Goal: Task Accomplishment & Management: Manage account settings

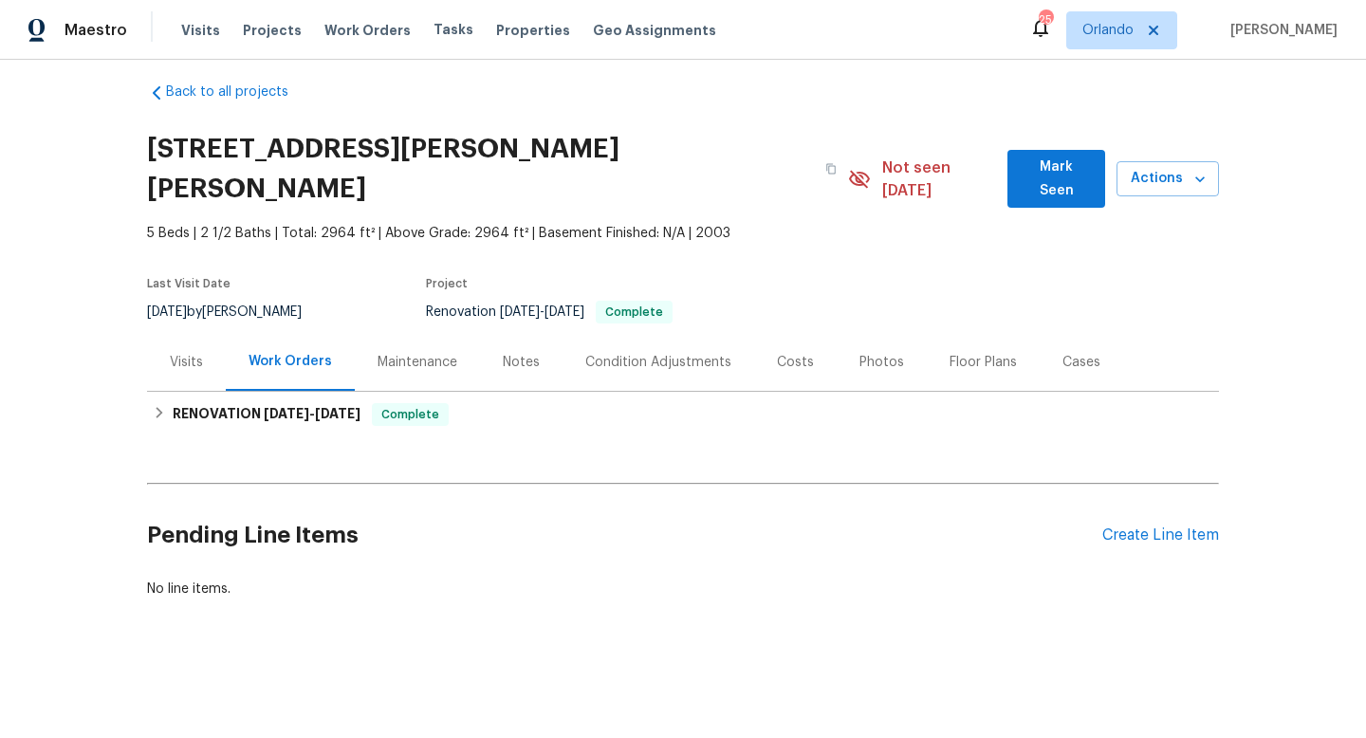
click at [68, 172] on div "Maestro Visits Projects Work Orders Tasks Properties Geo Assignments 25 Orlando…" at bounding box center [683, 300] width 1366 height 600
click at [191, 21] on span "Visits" at bounding box center [200, 31] width 39 height 20
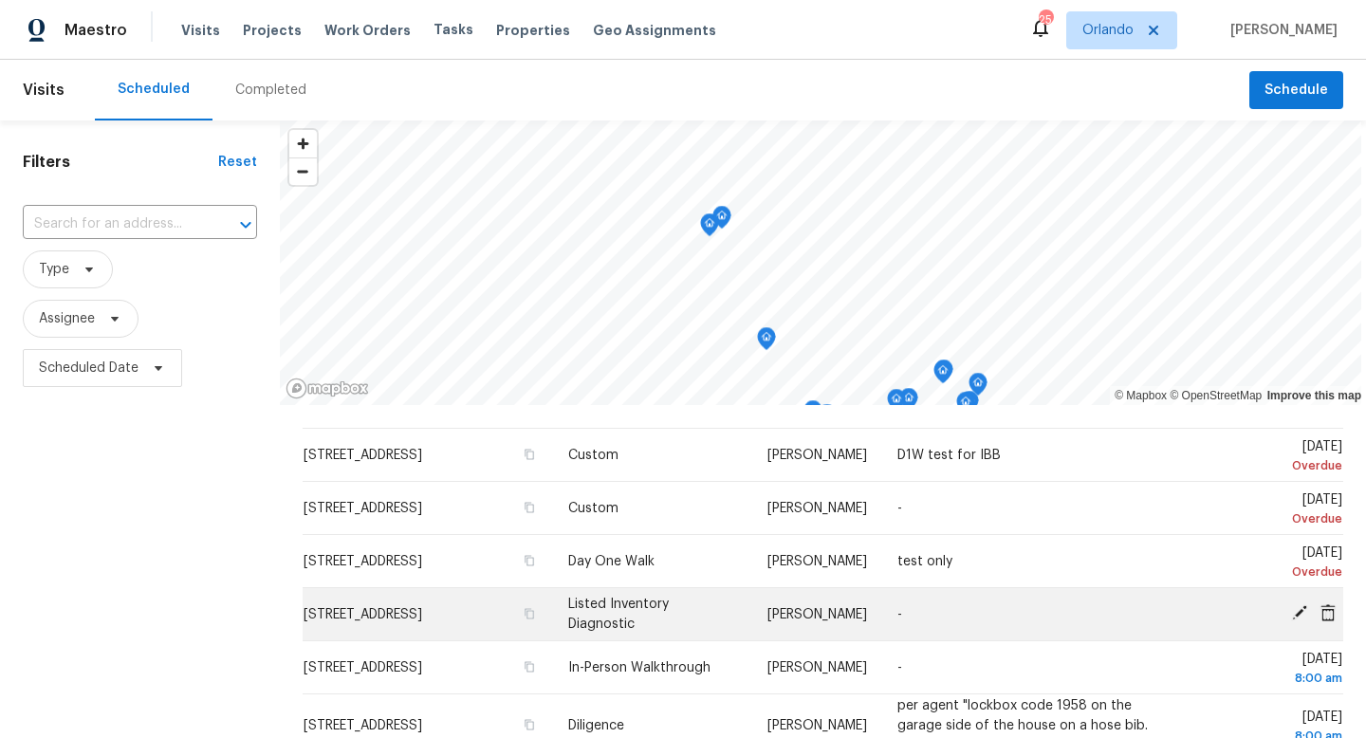
scroll to position [54, 0]
click at [672, 610] on icon at bounding box center [1299, 611] width 15 height 15
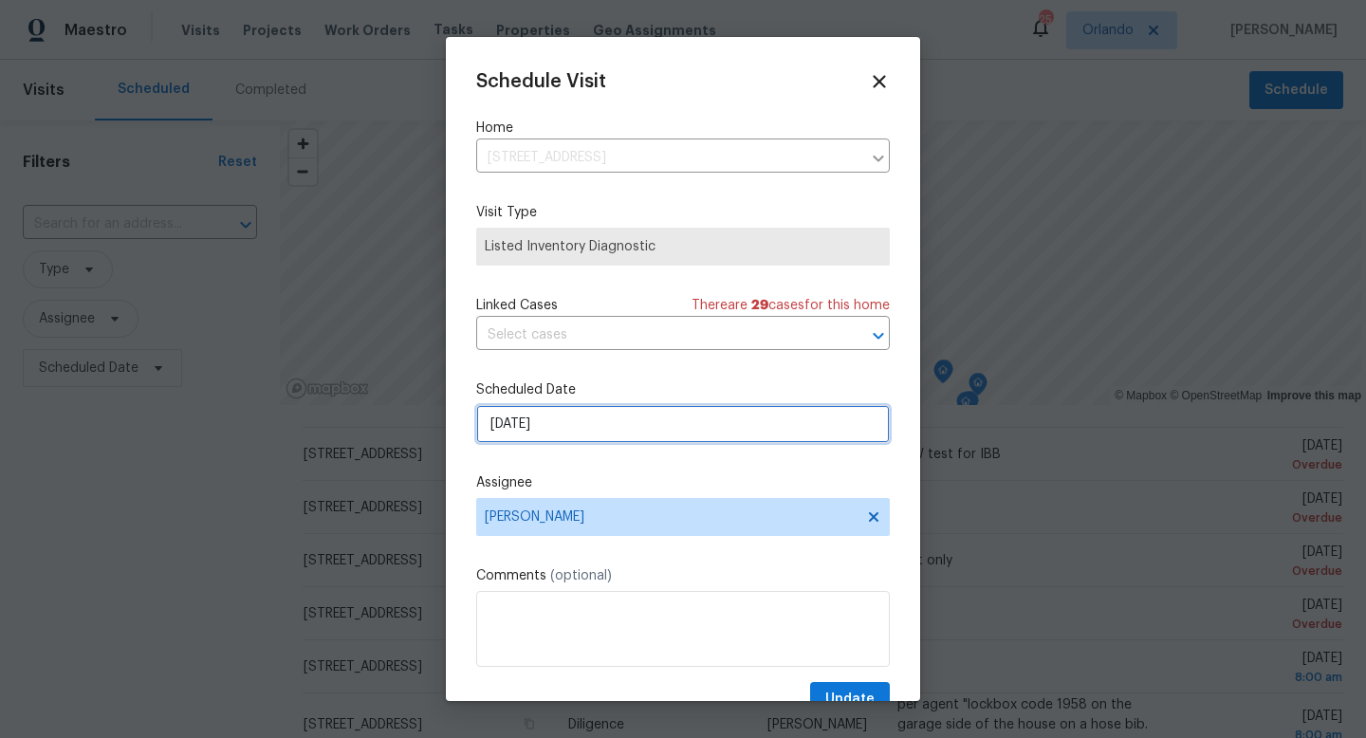
click at [672, 426] on input "9/17/2025" at bounding box center [683, 424] width 414 height 38
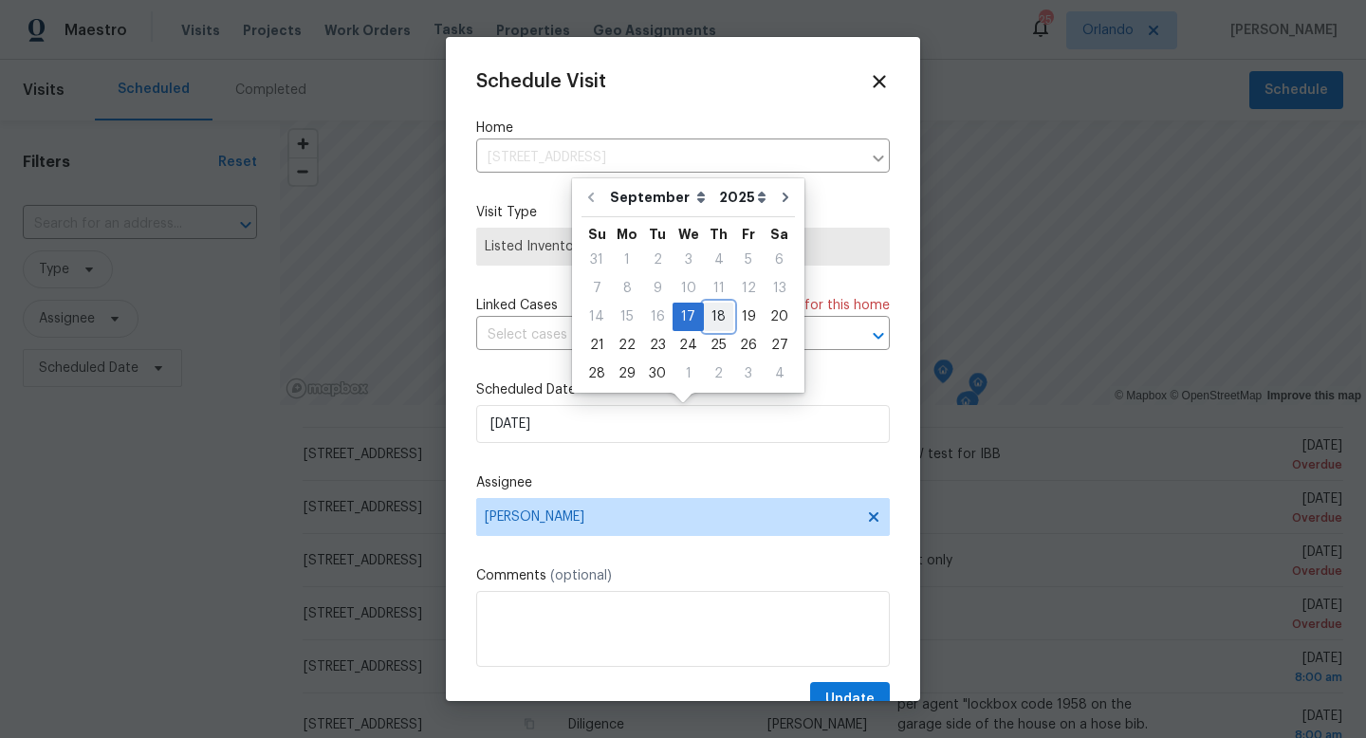
click at [672, 328] on div "18" at bounding box center [718, 317] width 29 height 27
type input "[DATE]"
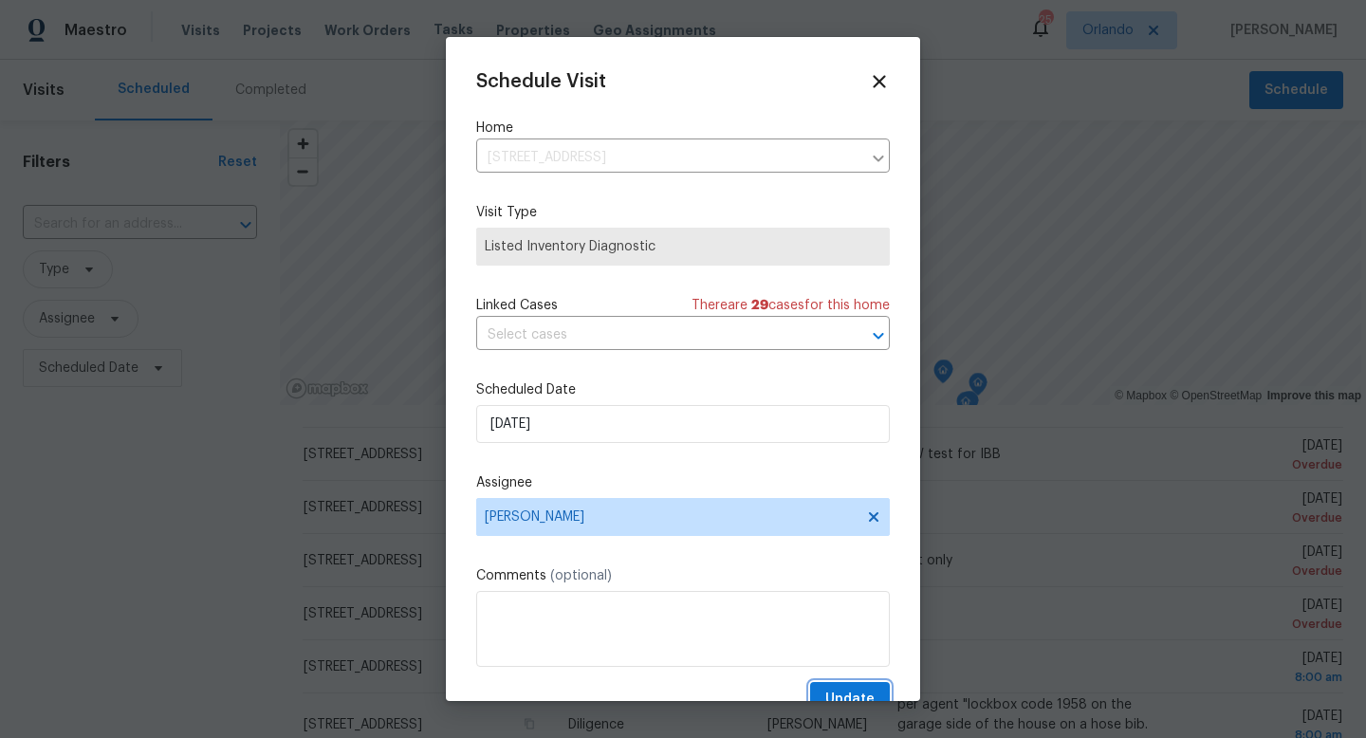
click at [672, 651] on span "Update" at bounding box center [849, 700] width 49 height 24
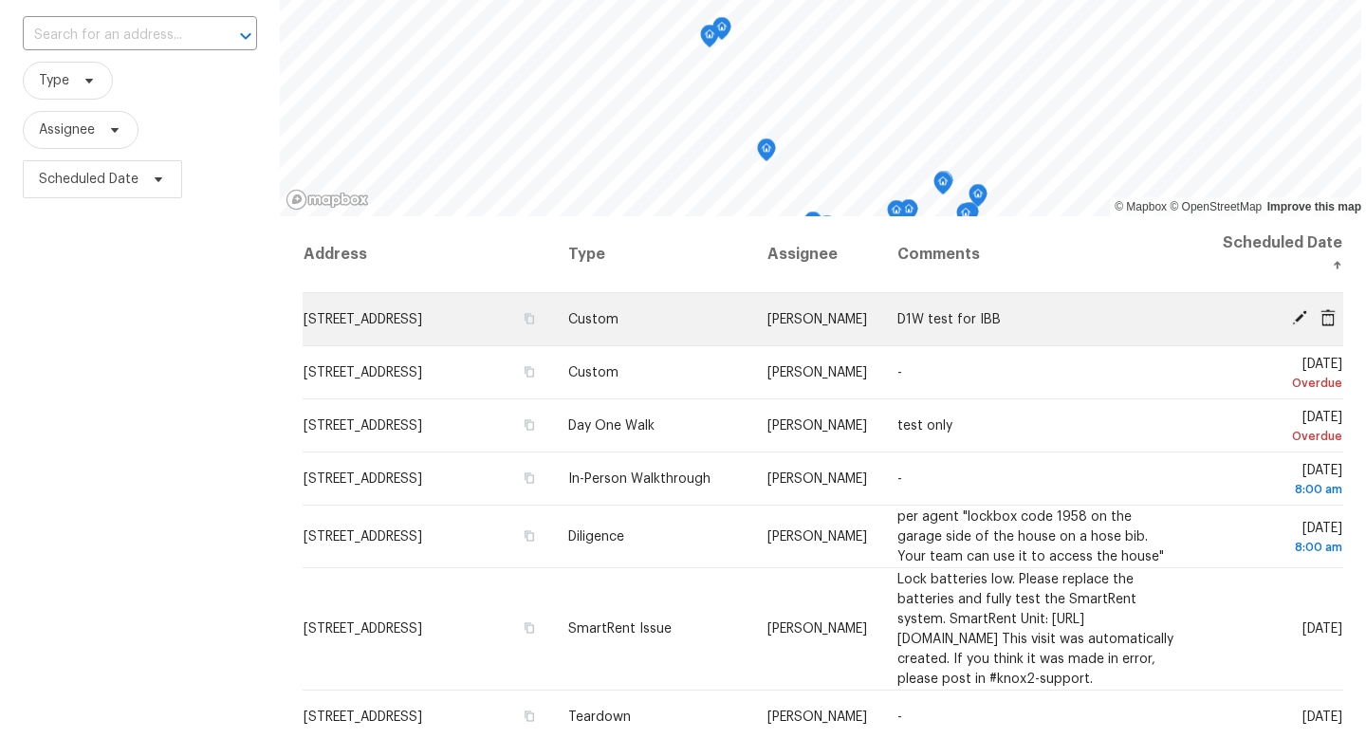
scroll to position [0, 0]
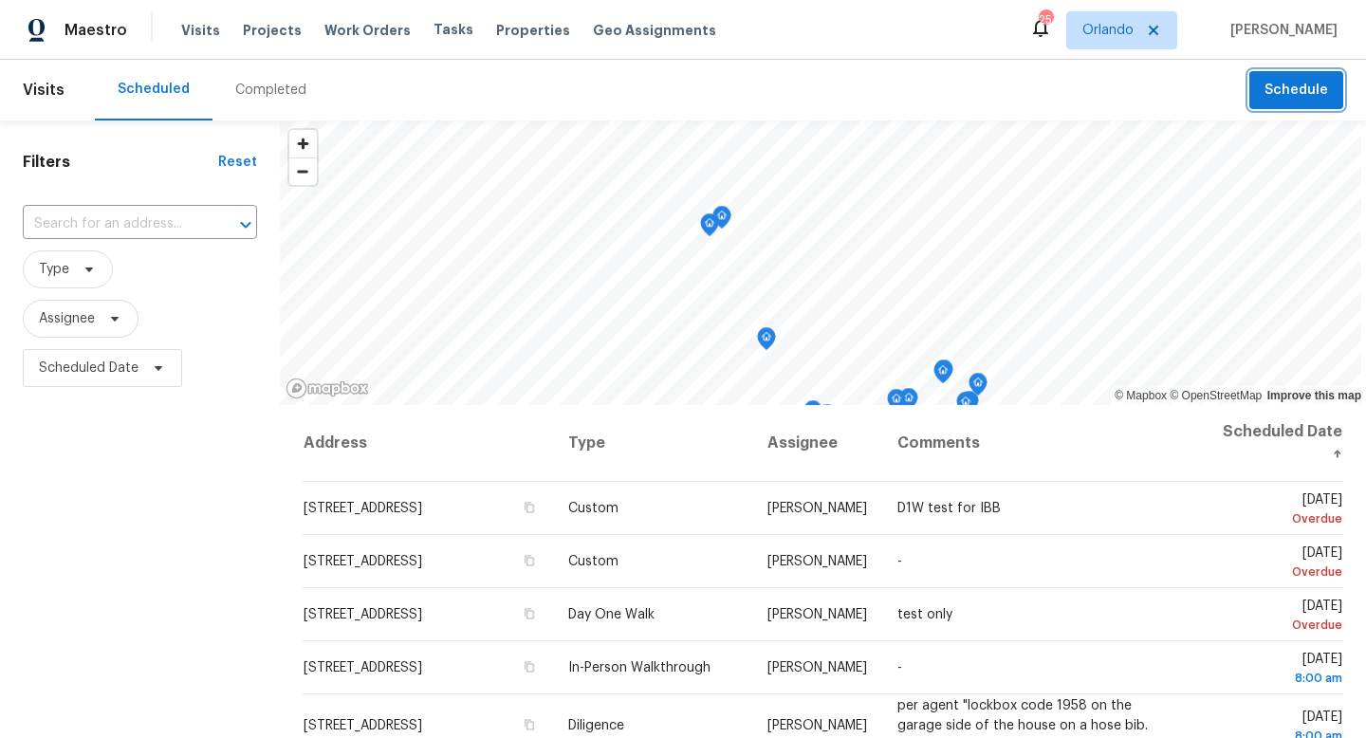
click at [672, 92] on span "Schedule" at bounding box center [1297, 91] width 64 height 24
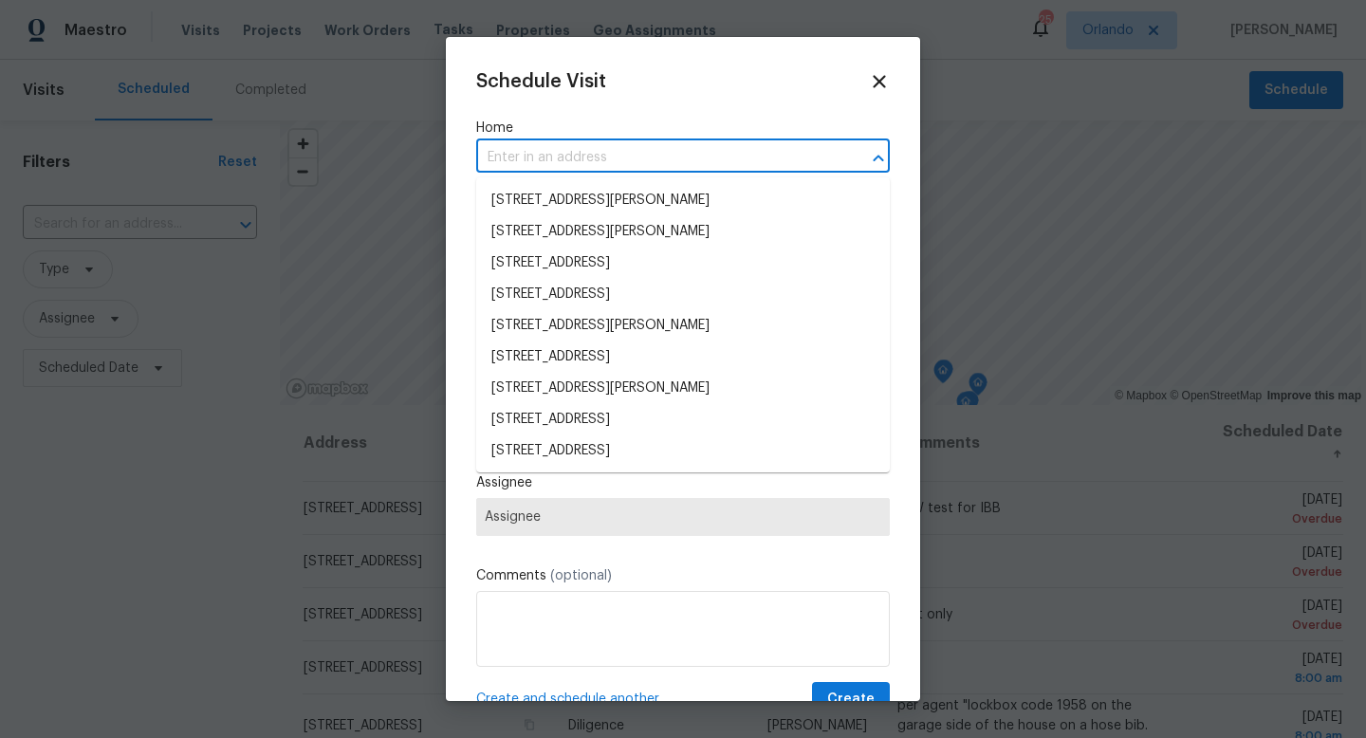
click at [672, 157] on input "text" at bounding box center [656, 157] width 361 height 29
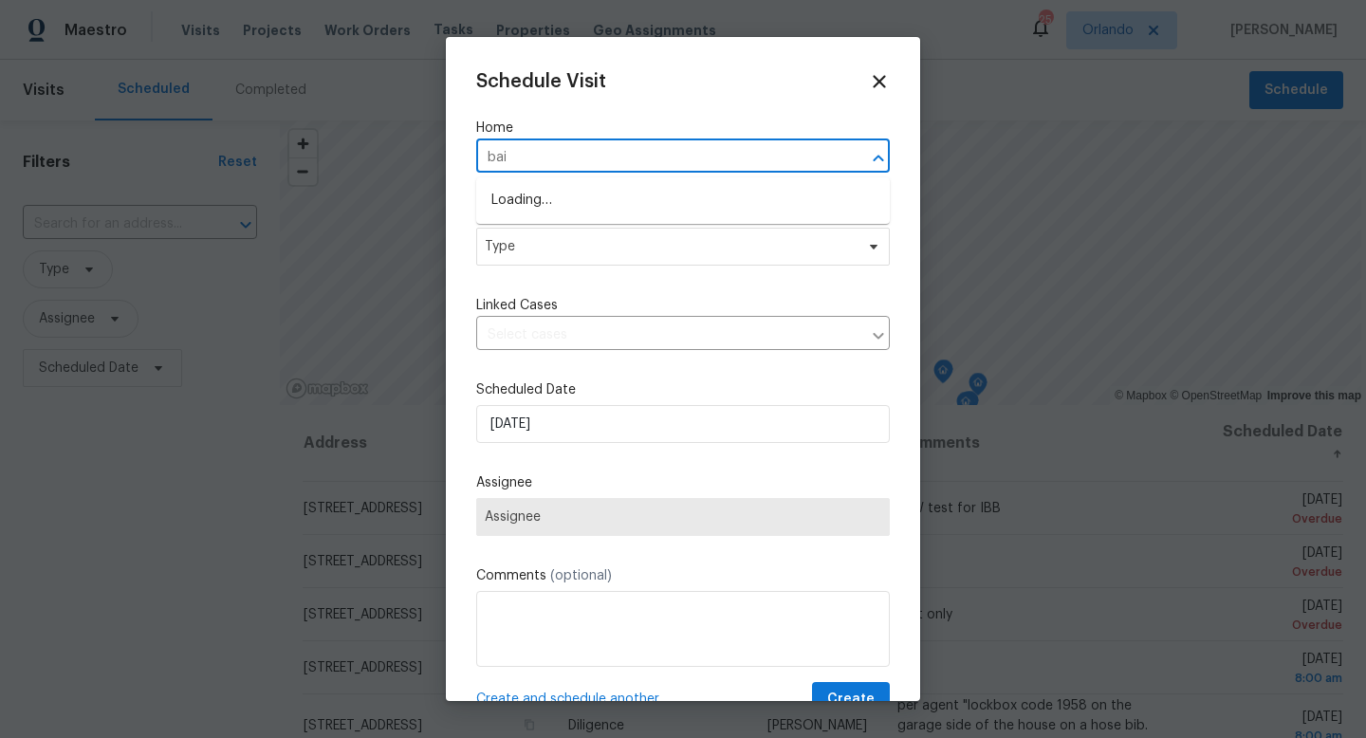
type input "bail"
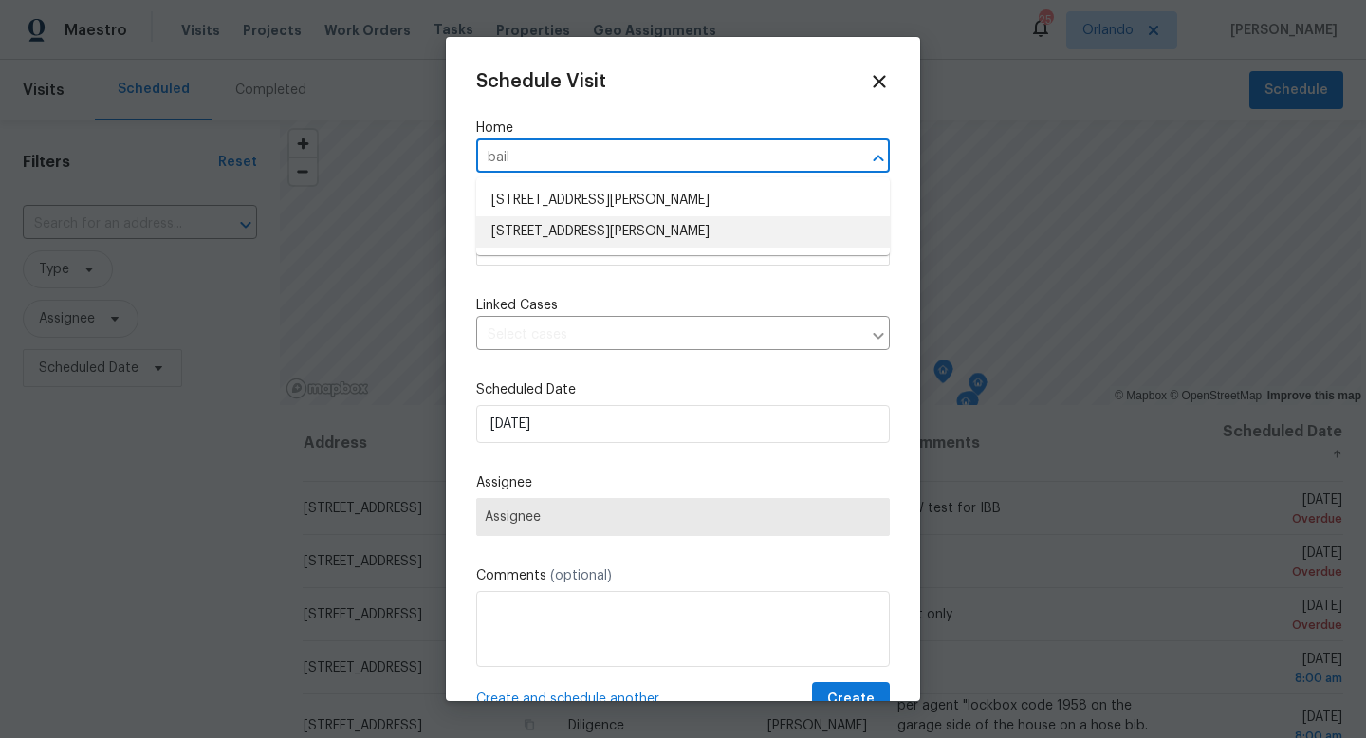
click at [672, 231] on li "[STREET_ADDRESS][PERSON_NAME]" at bounding box center [683, 231] width 414 height 31
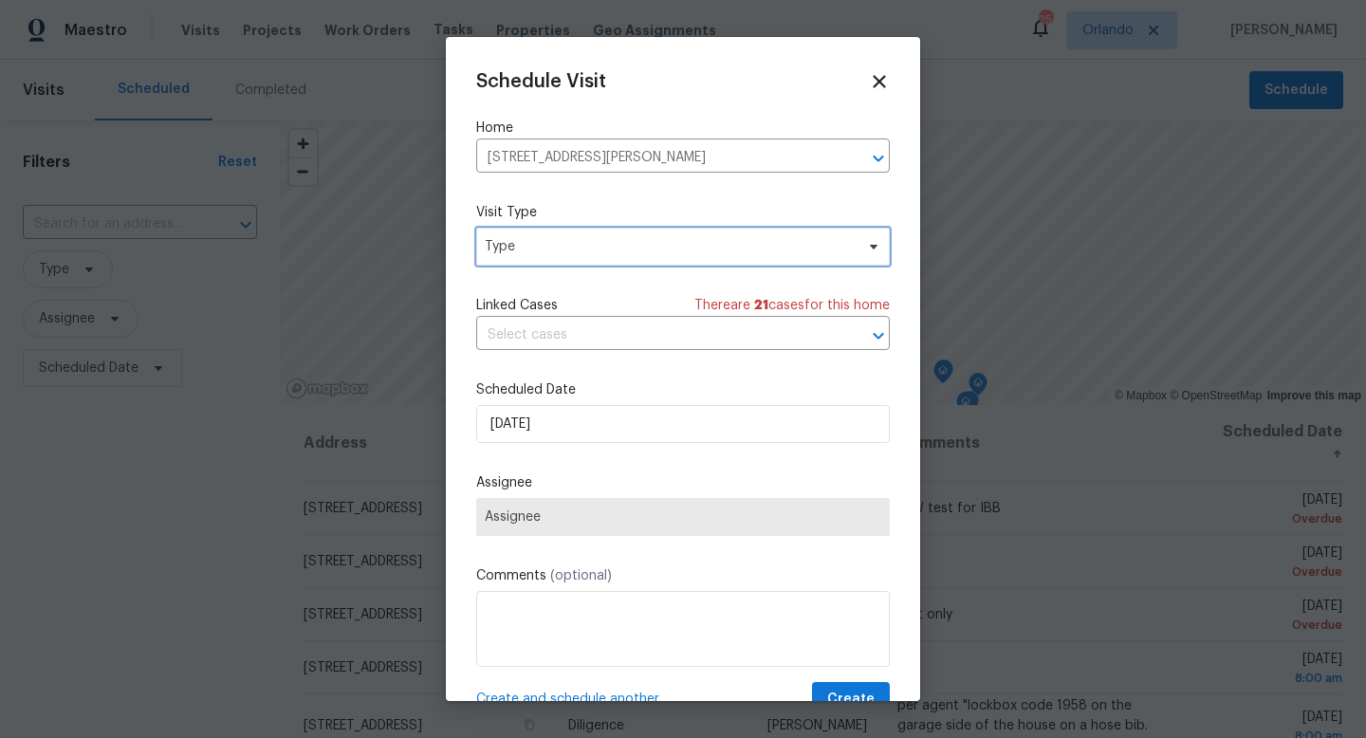
click at [672, 242] on span "Type" at bounding box center [669, 246] width 369 height 19
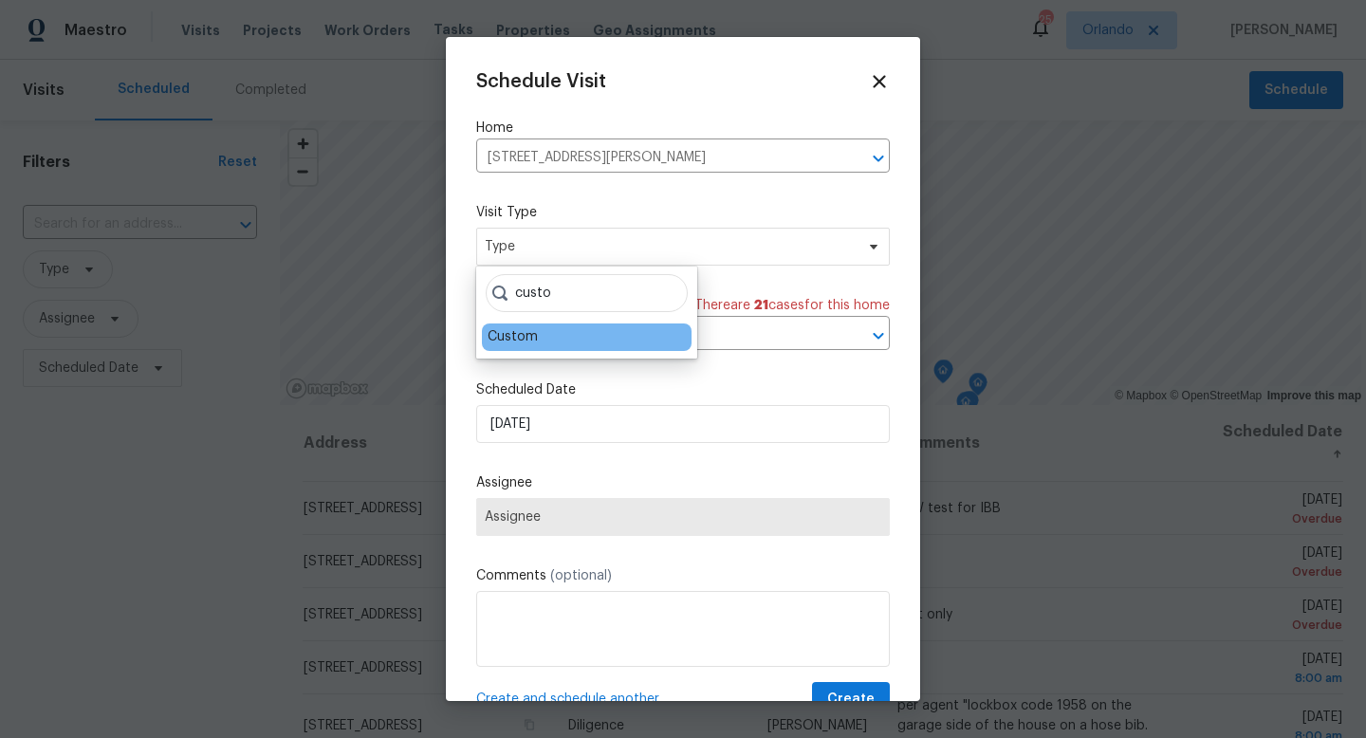
type input "custo"
click at [589, 343] on div "Custom" at bounding box center [587, 338] width 210 height 28
click at [526, 331] on div "Custom" at bounding box center [513, 337] width 50 height 20
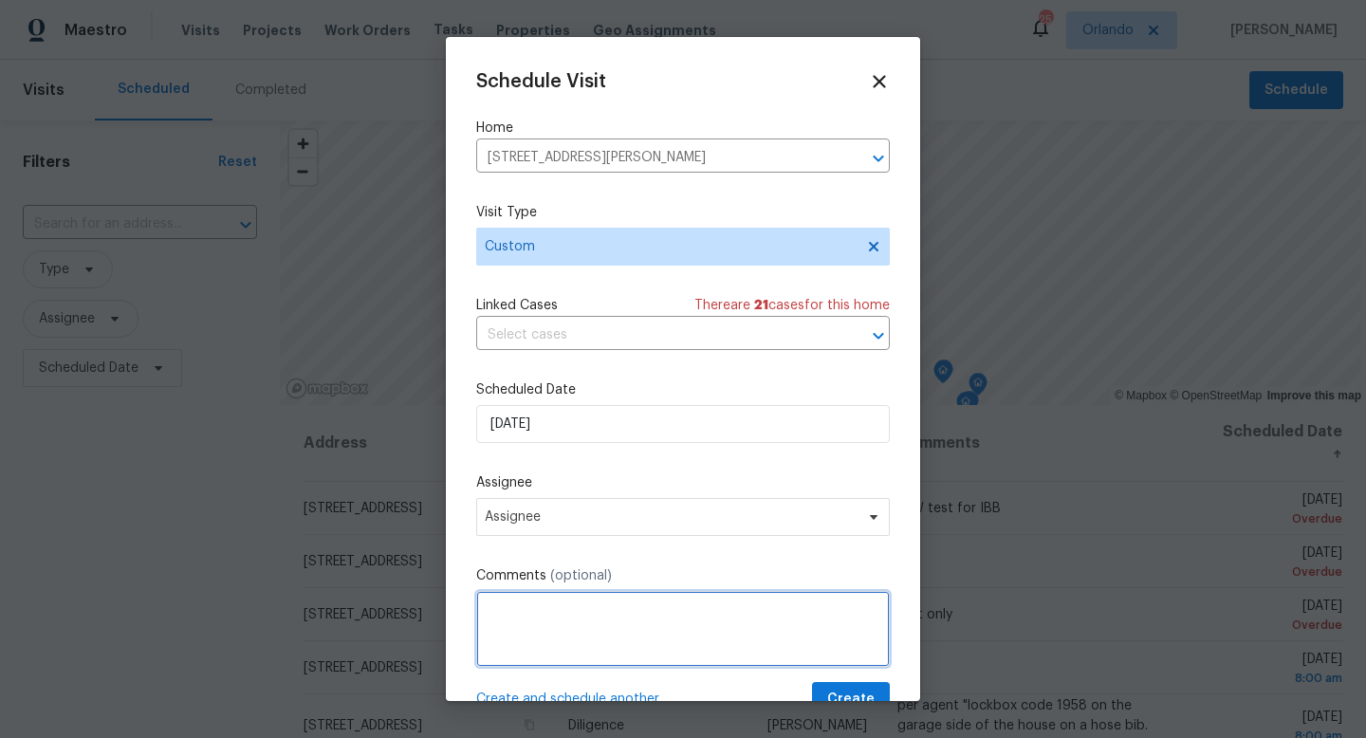
click at [608, 627] on textarea at bounding box center [683, 629] width 414 height 76
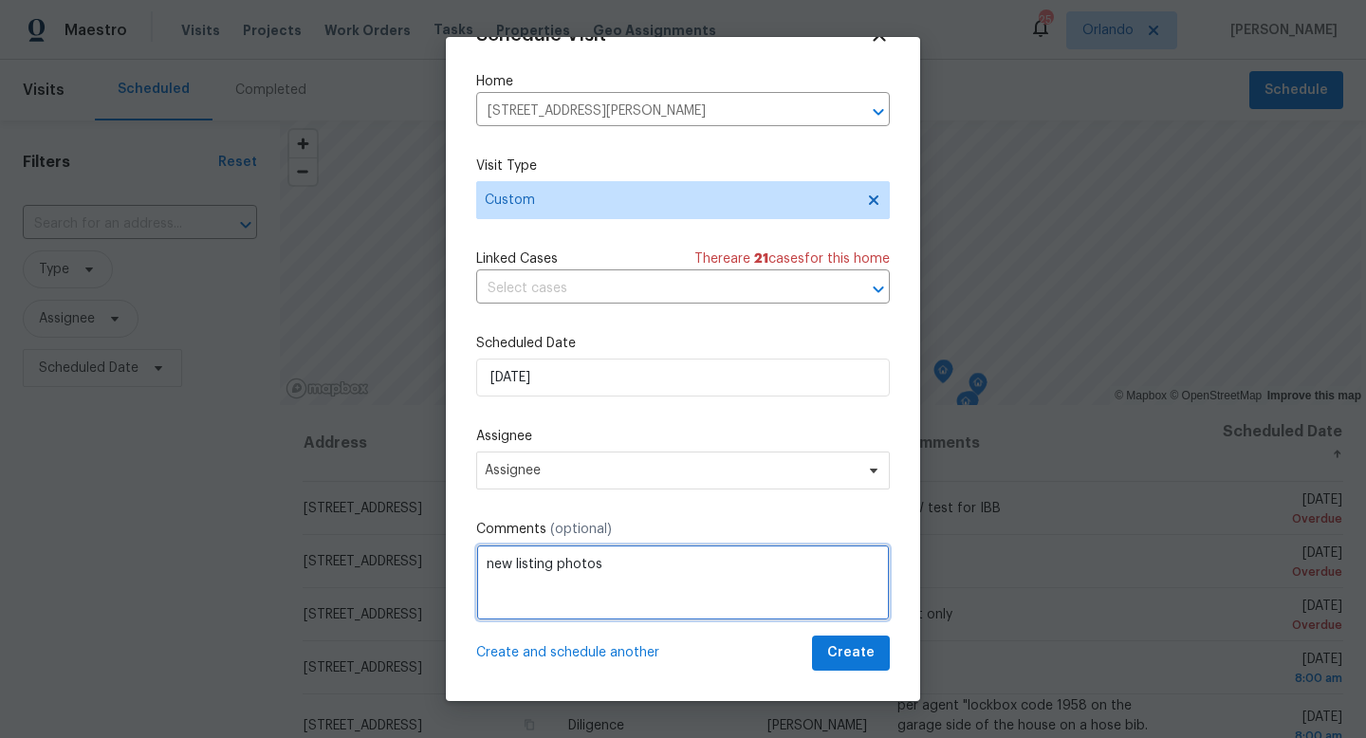
type textarea "new listing photos"
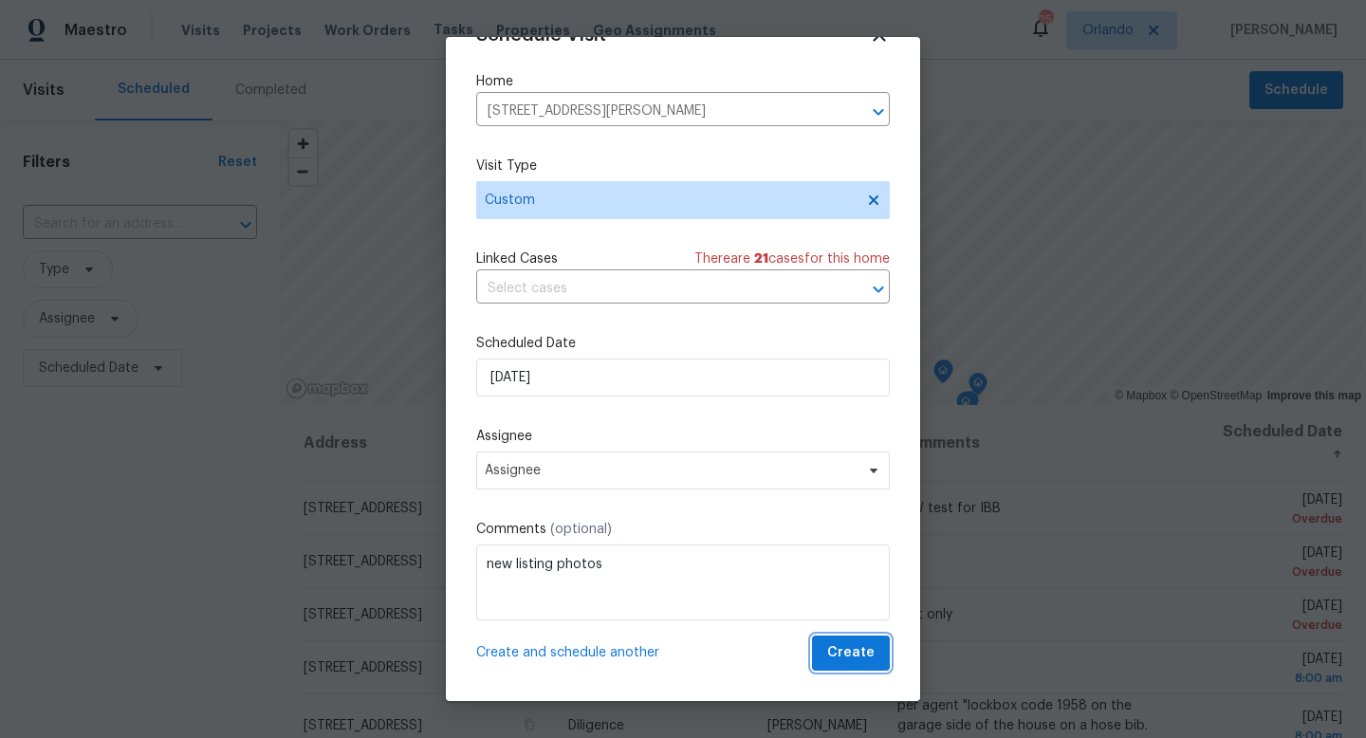
click at [672, 651] on span "Create" at bounding box center [850, 653] width 47 height 24
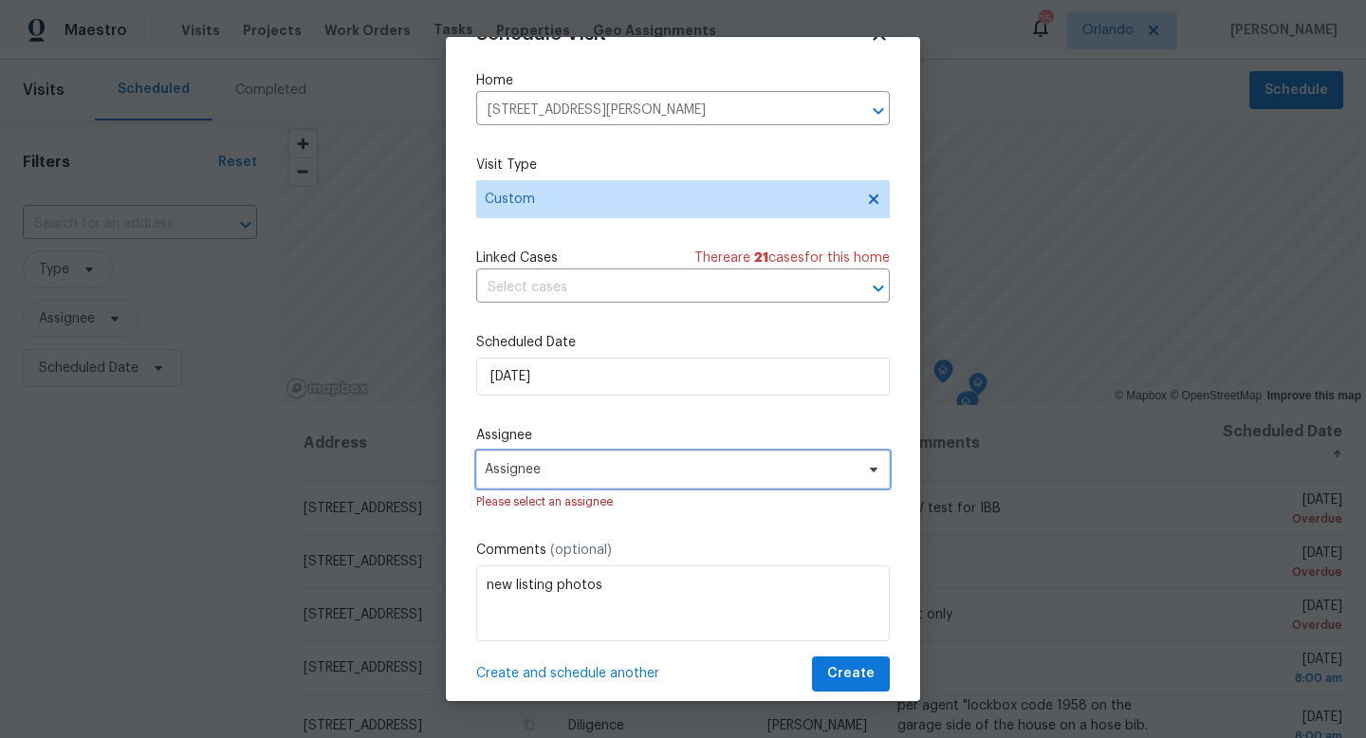
click at [672, 468] on span "Assignee" at bounding box center [683, 470] width 414 height 38
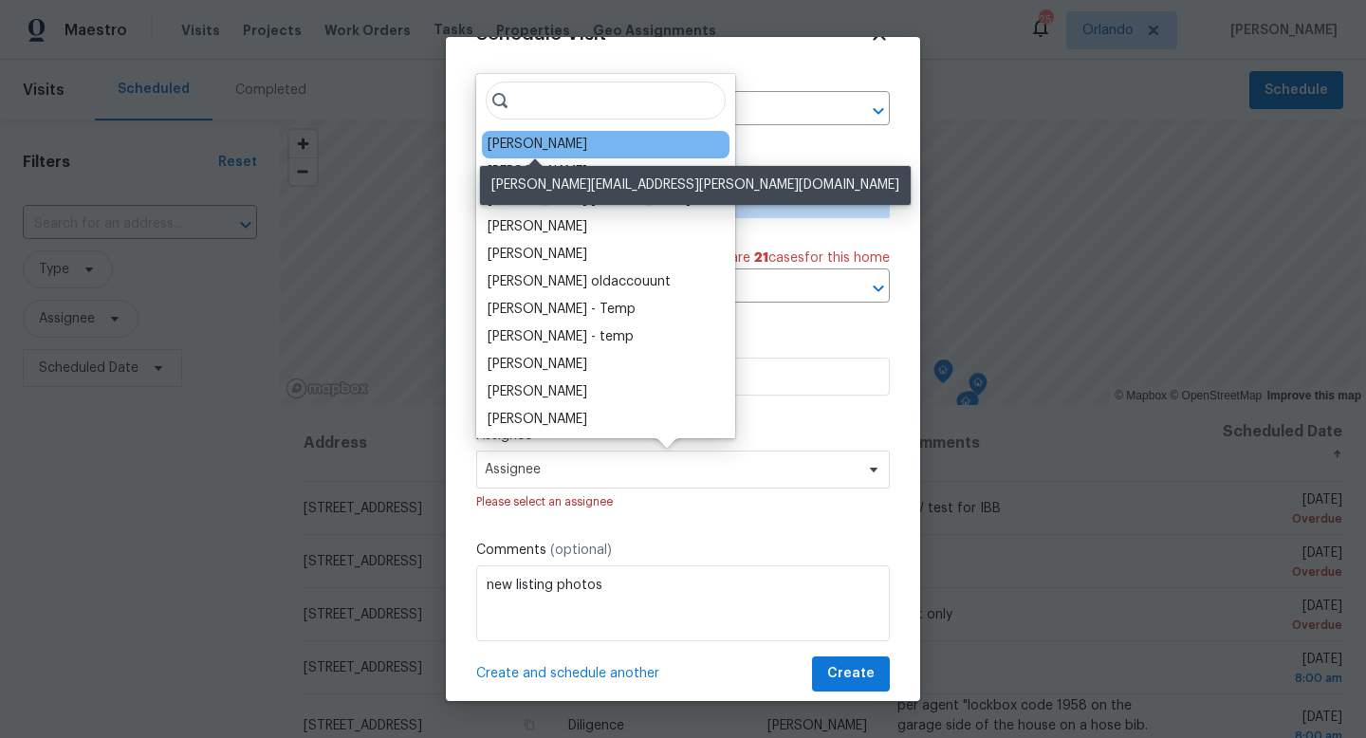
click at [555, 139] on div "[PERSON_NAME]" at bounding box center [538, 145] width 100 height 20
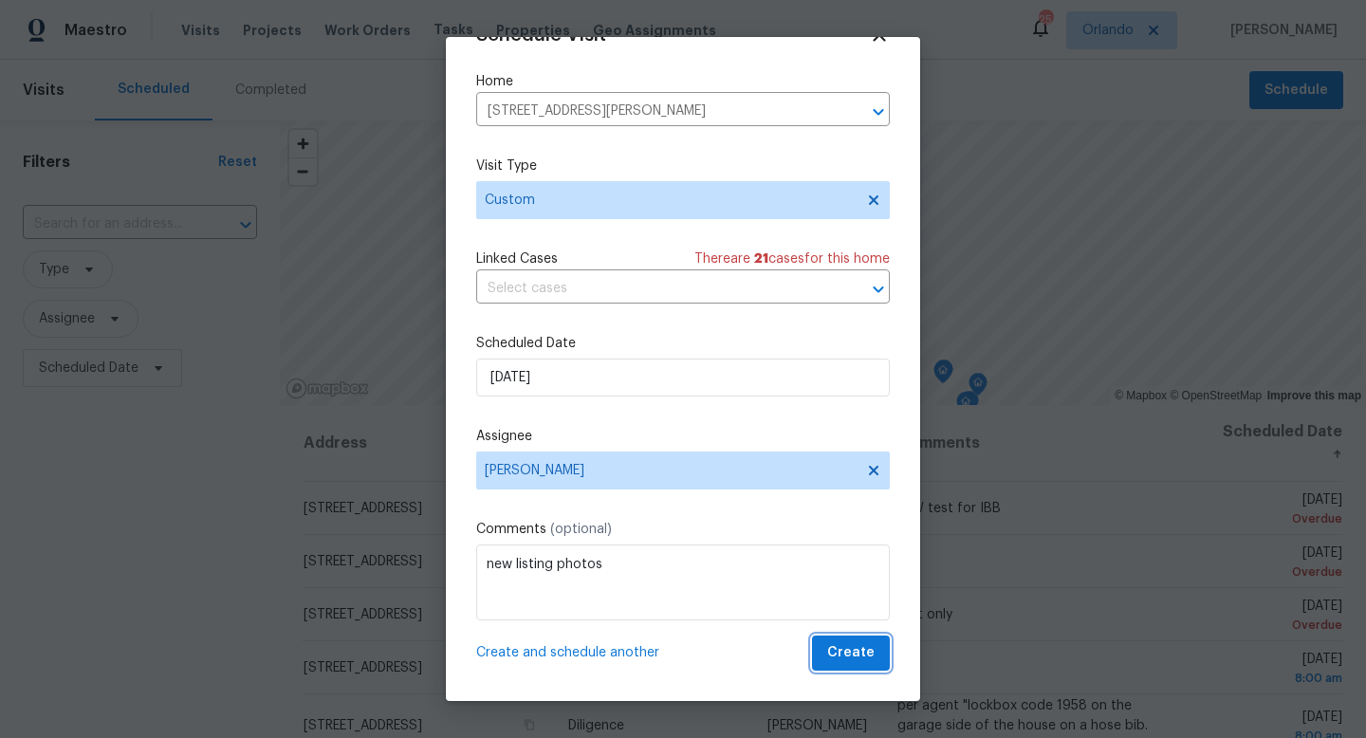
click at [672, 651] on span "Create" at bounding box center [850, 653] width 47 height 24
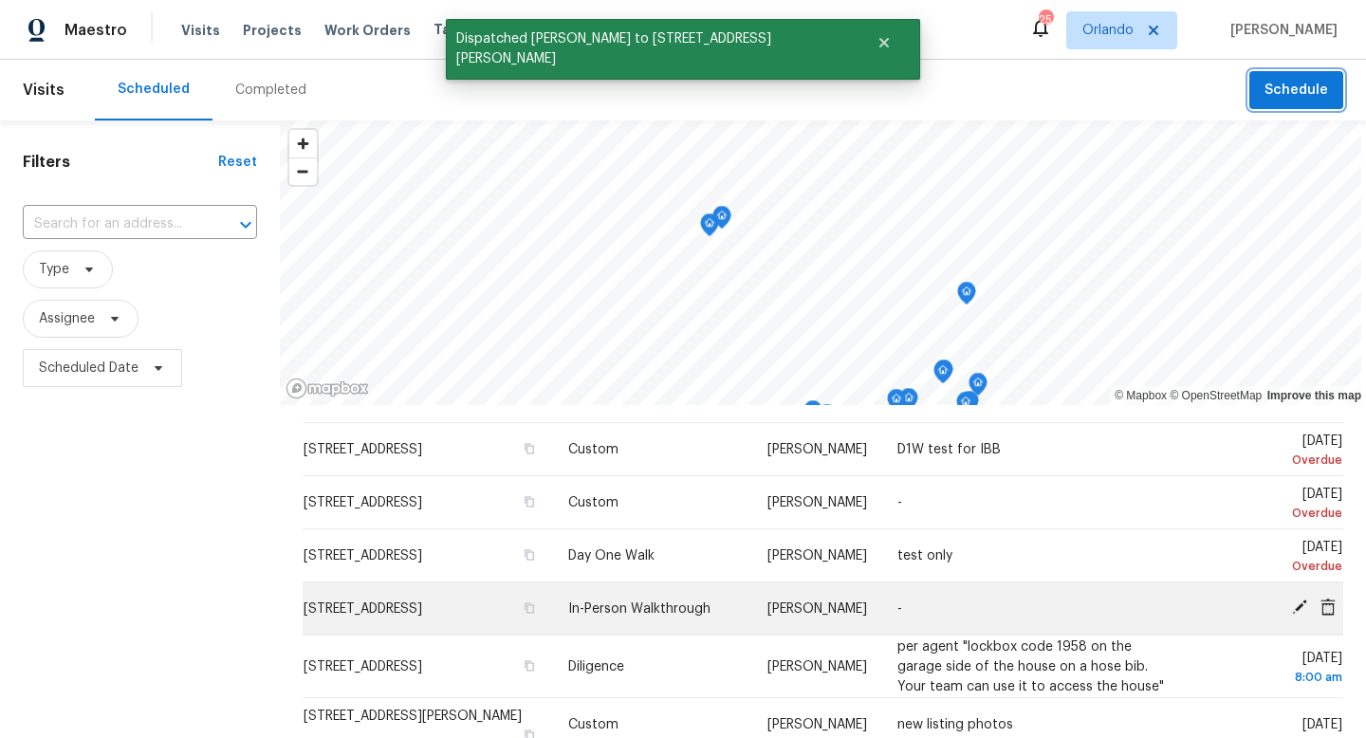
scroll to position [82, 0]
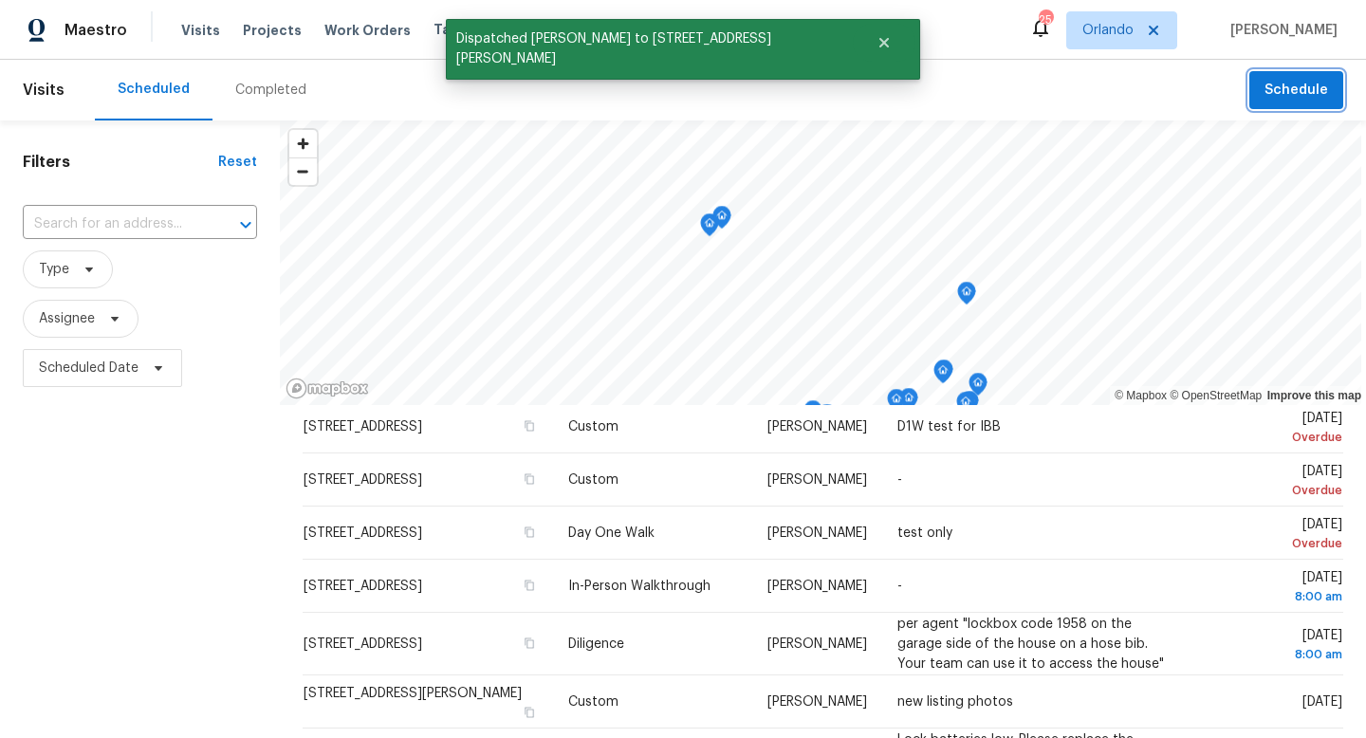
click at [672, 94] on span "Schedule" at bounding box center [1297, 91] width 64 height 24
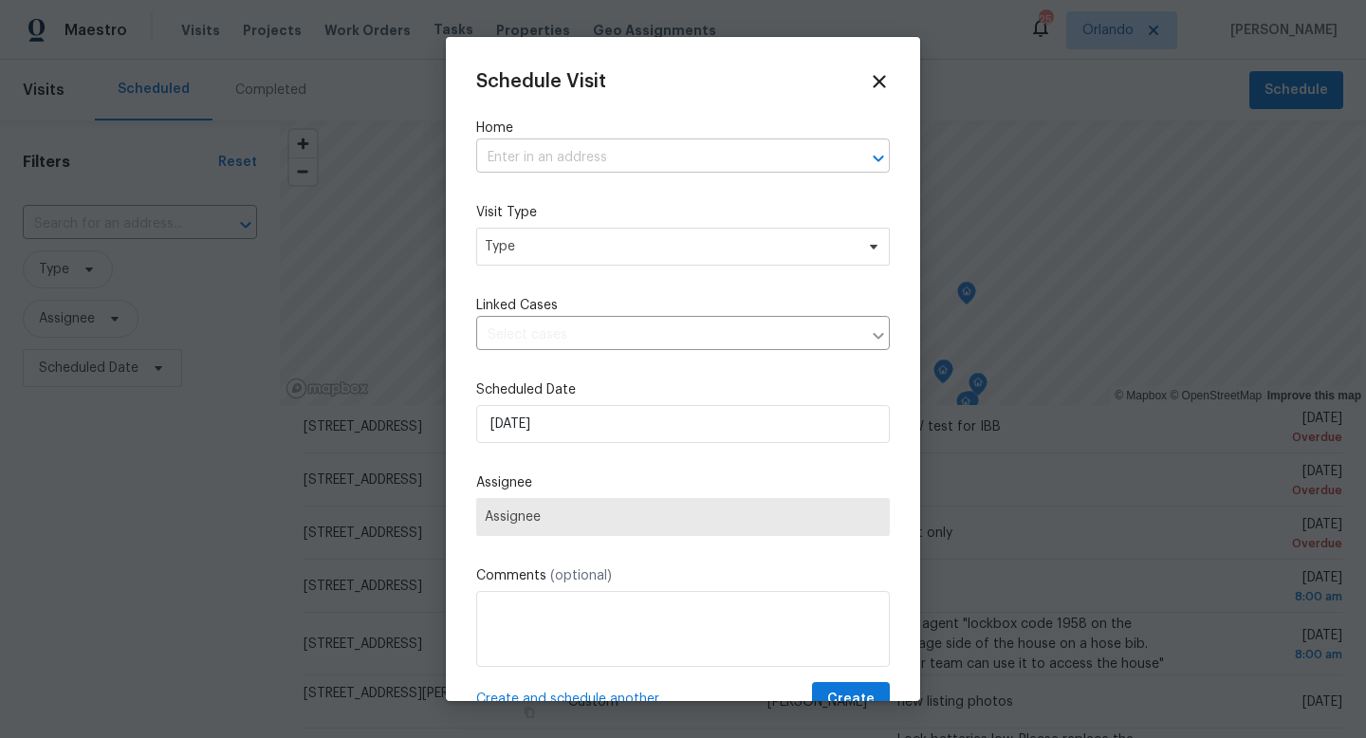
click at [672, 151] on input "text" at bounding box center [656, 157] width 361 height 29
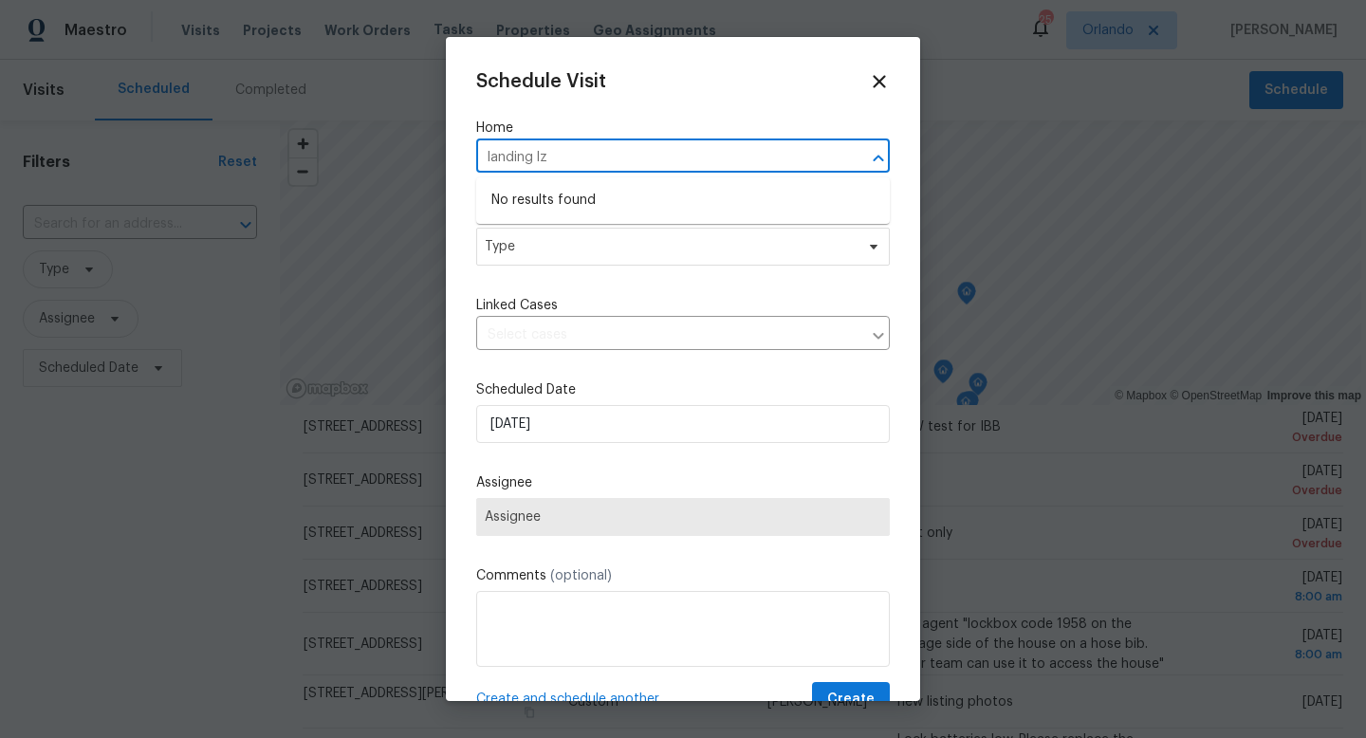
type input "landing l"
click at [672, 197] on li "1028 Landing Ln, Deltona, FL 32738" at bounding box center [683, 200] width 414 height 31
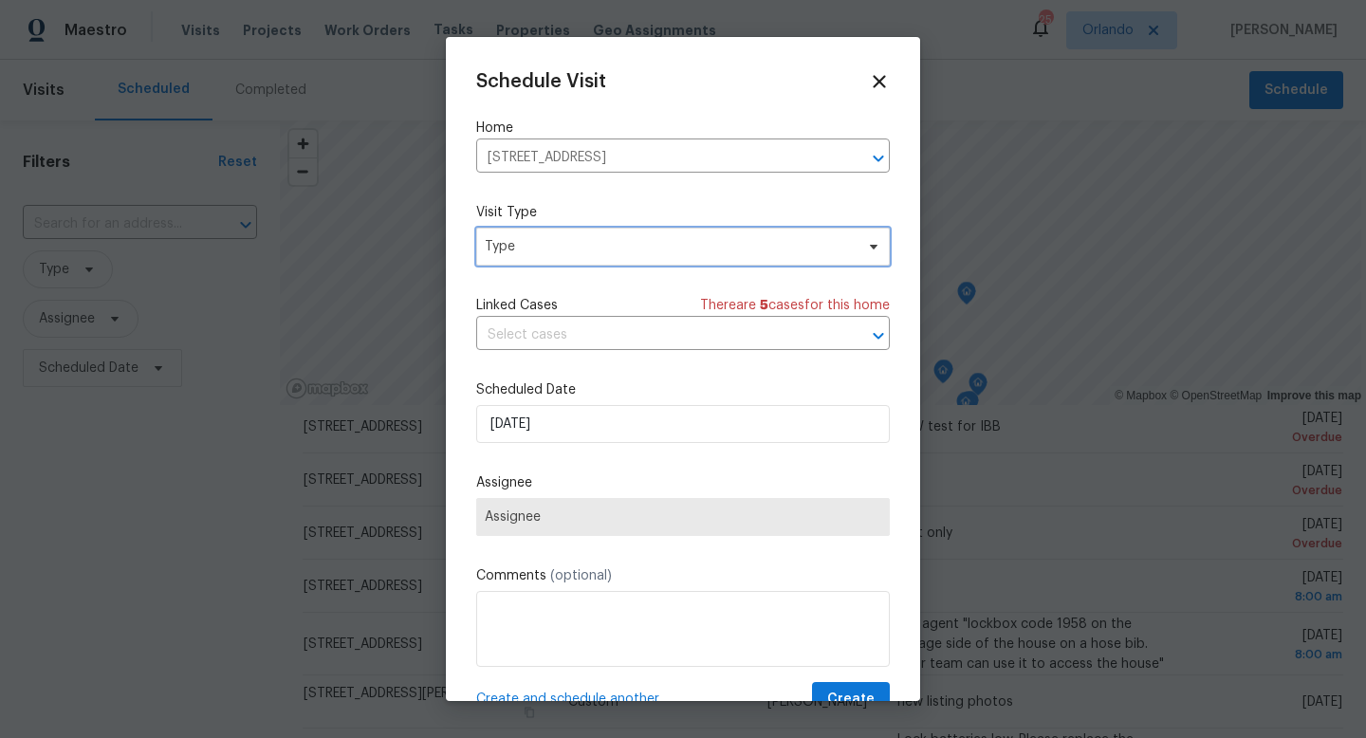
click at [672, 233] on span "Type" at bounding box center [683, 247] width 414 height 38
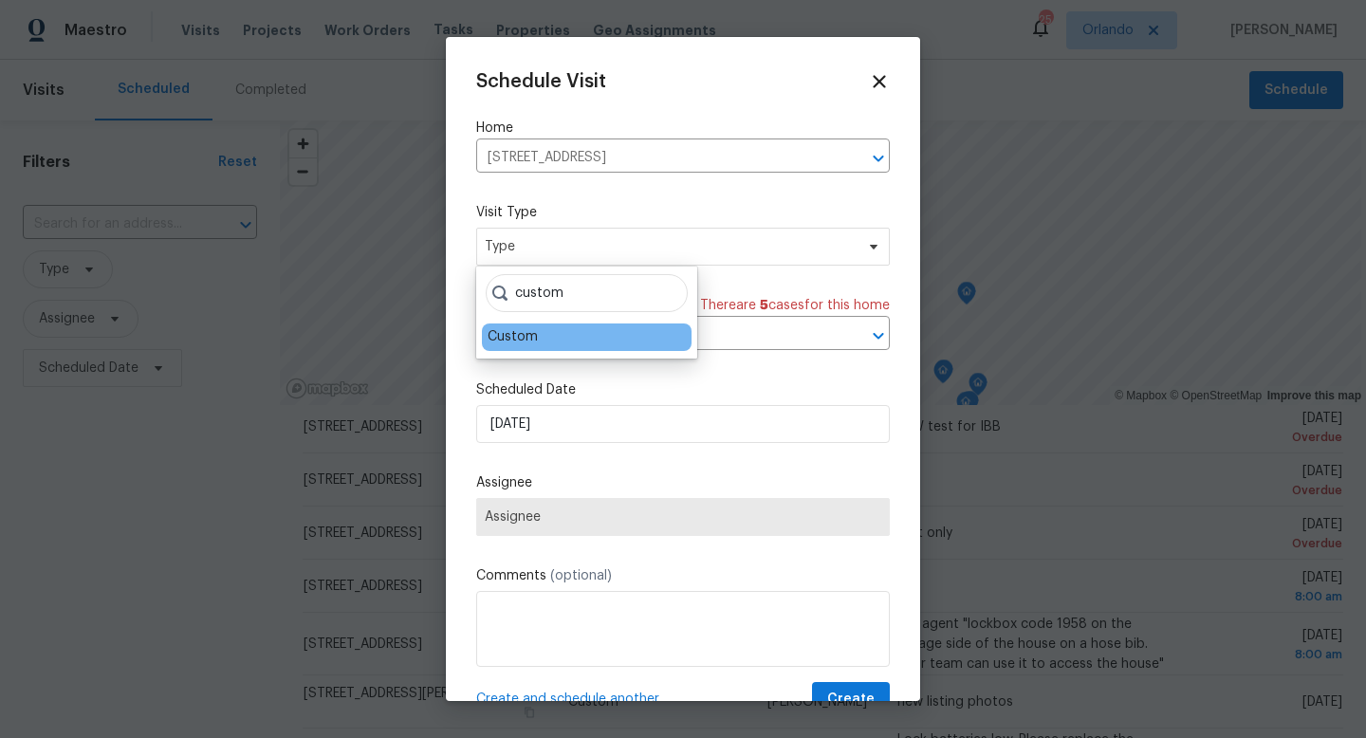
type input "custom"
click at [620, 326] on div "Custom" at bounding box center [587, 338] width 210 height 28
click at [514, 341] on div "Custom" at bounding box center [513, 337] width 50 height 20
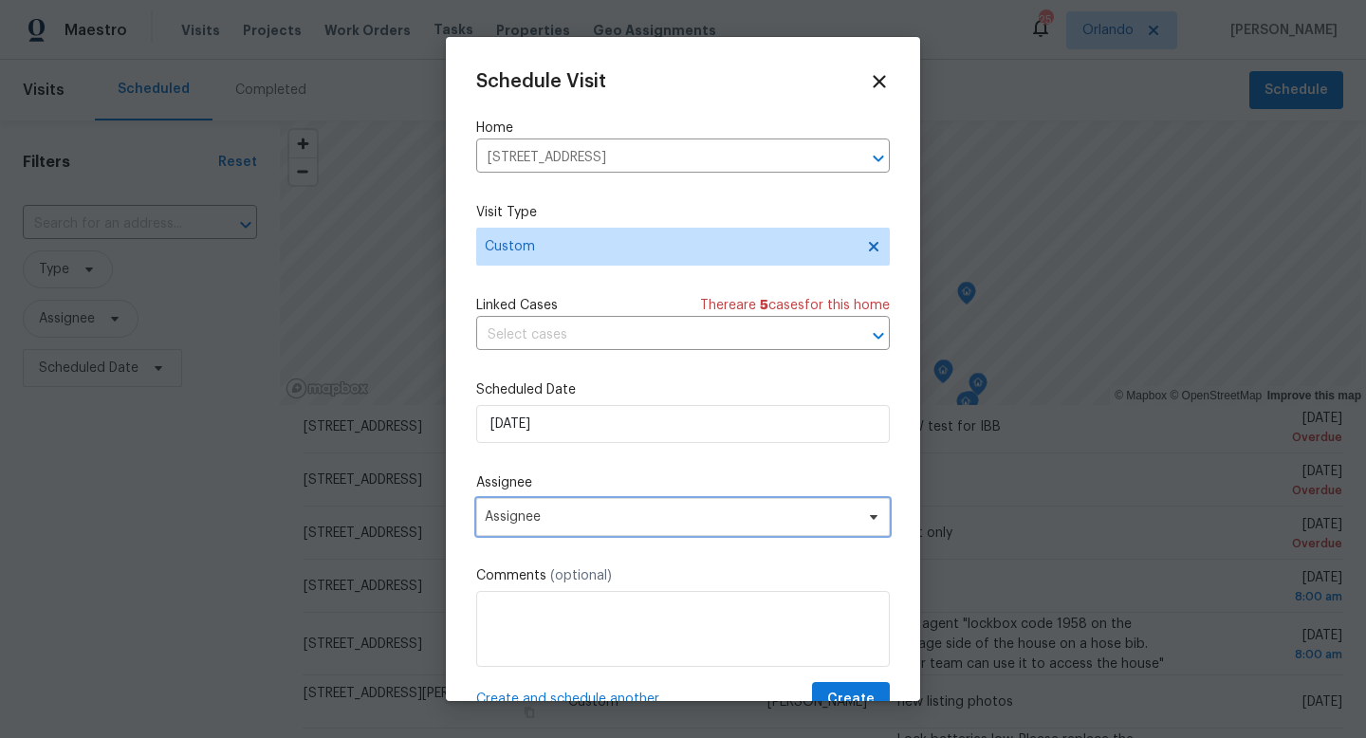
click at [546, 511] on span "Assignee" at bounding box center [671, 516] width 372 height 15
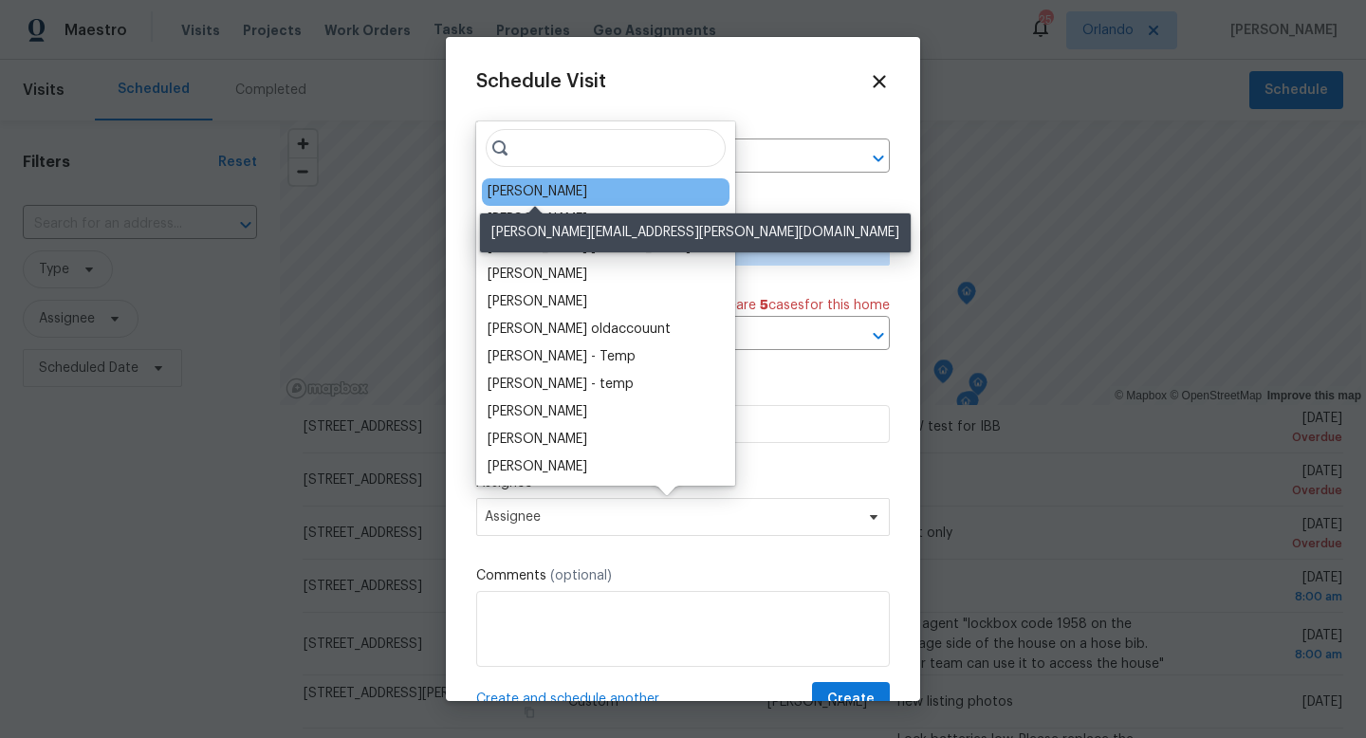
click at [549, 191] on div "[PERSON_NAME]" at bounding box center [538, 192] width 100 height 20
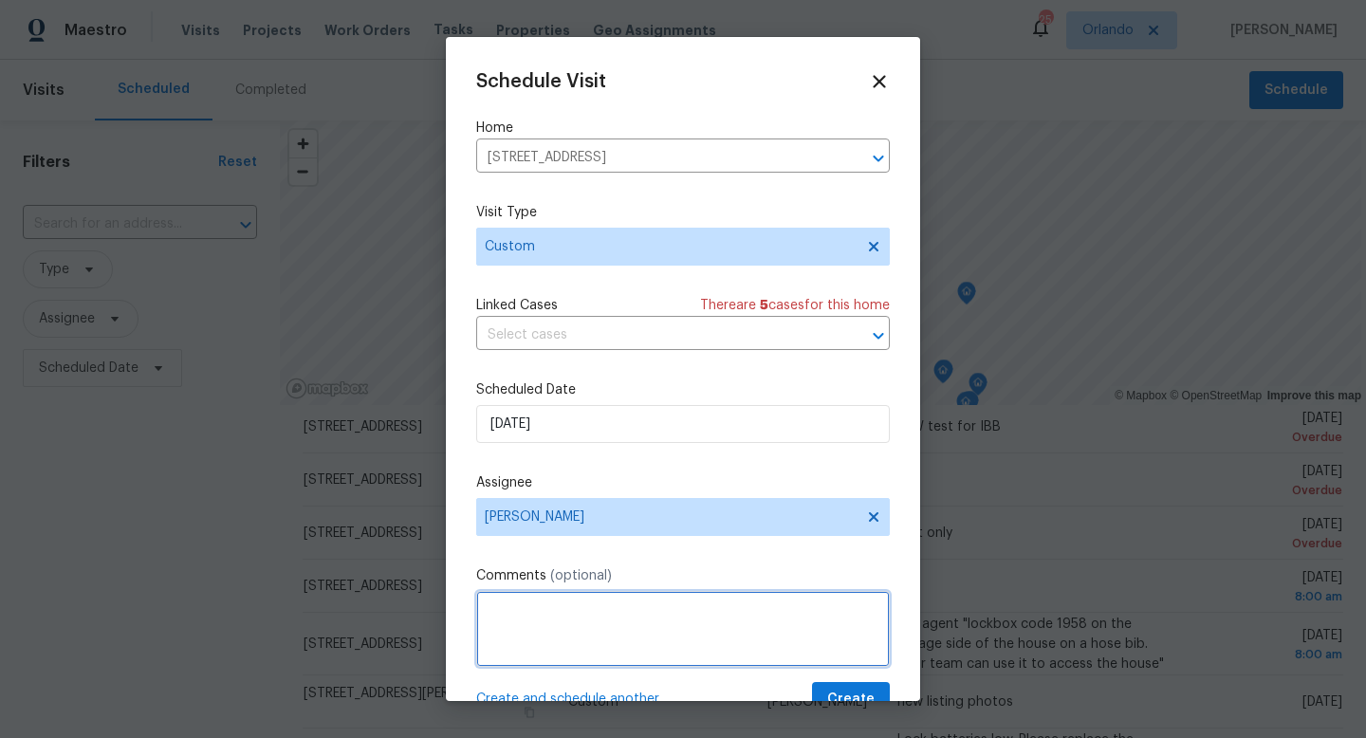
click at [650, 612] on textarea at bounding box center [683, 629] width 414 height 76
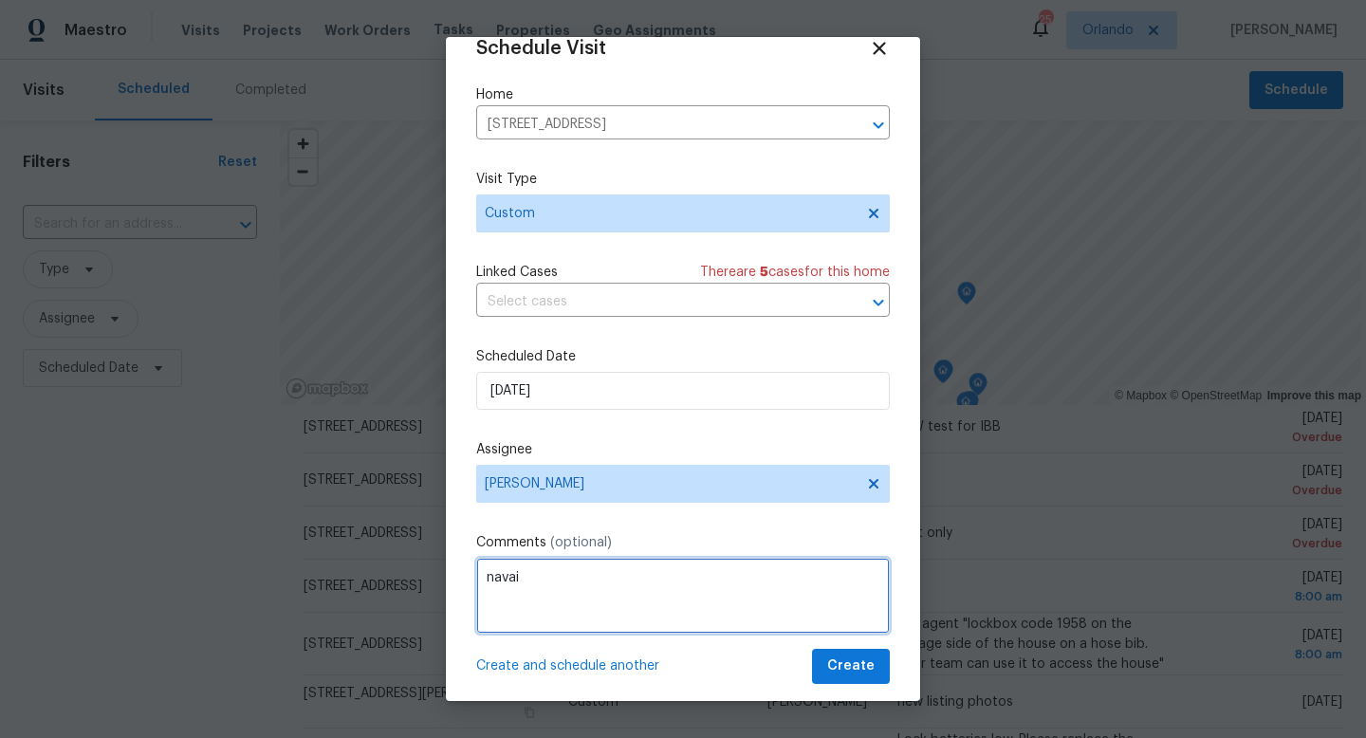
scroll to position [47, 0]
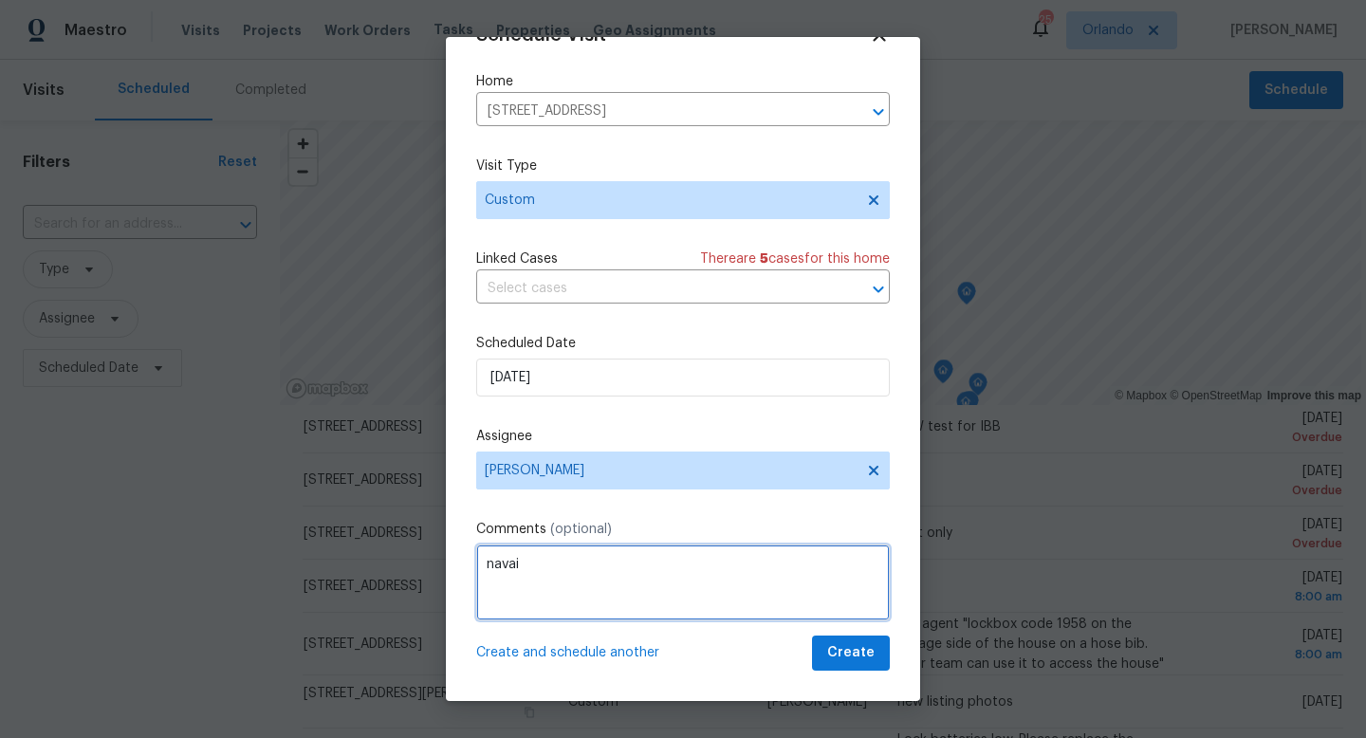
type textarea "navai"
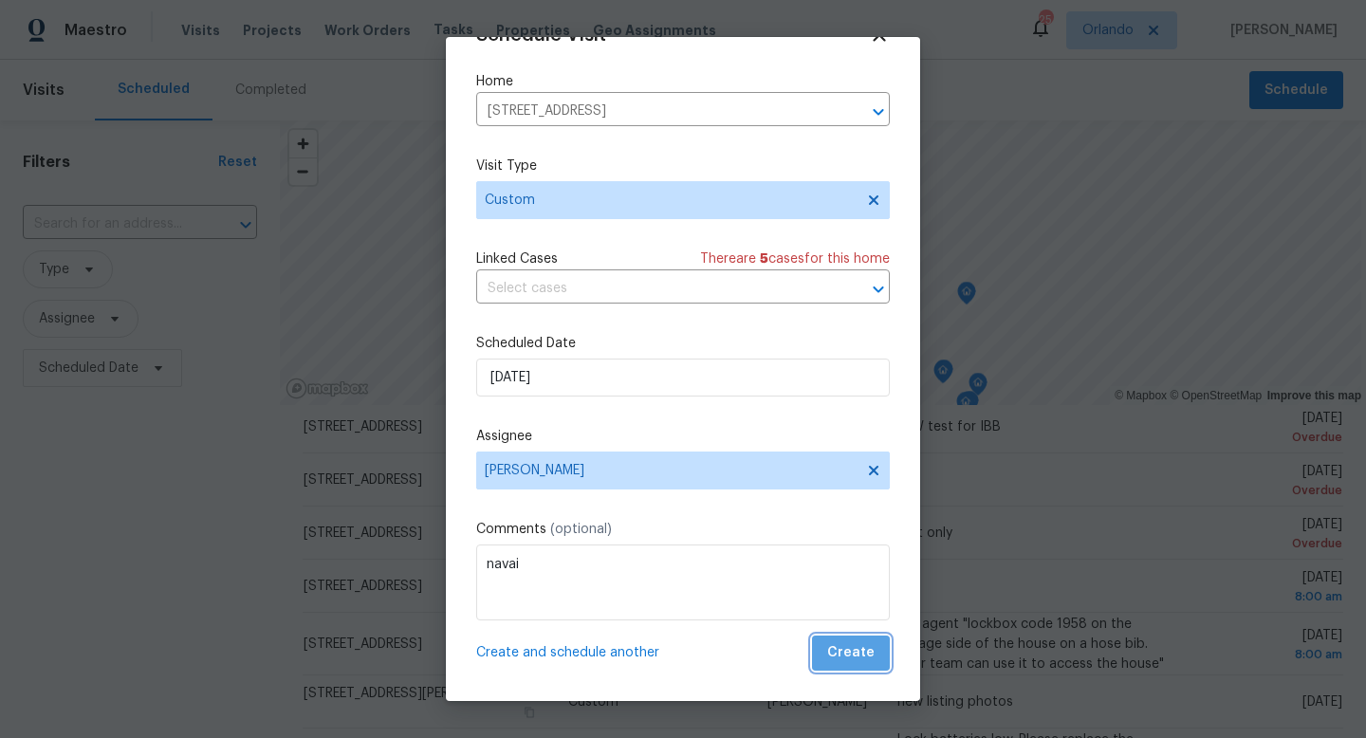
click at [672, 651] on span "Create" at bounding box center [850, 653] width 47 height 24
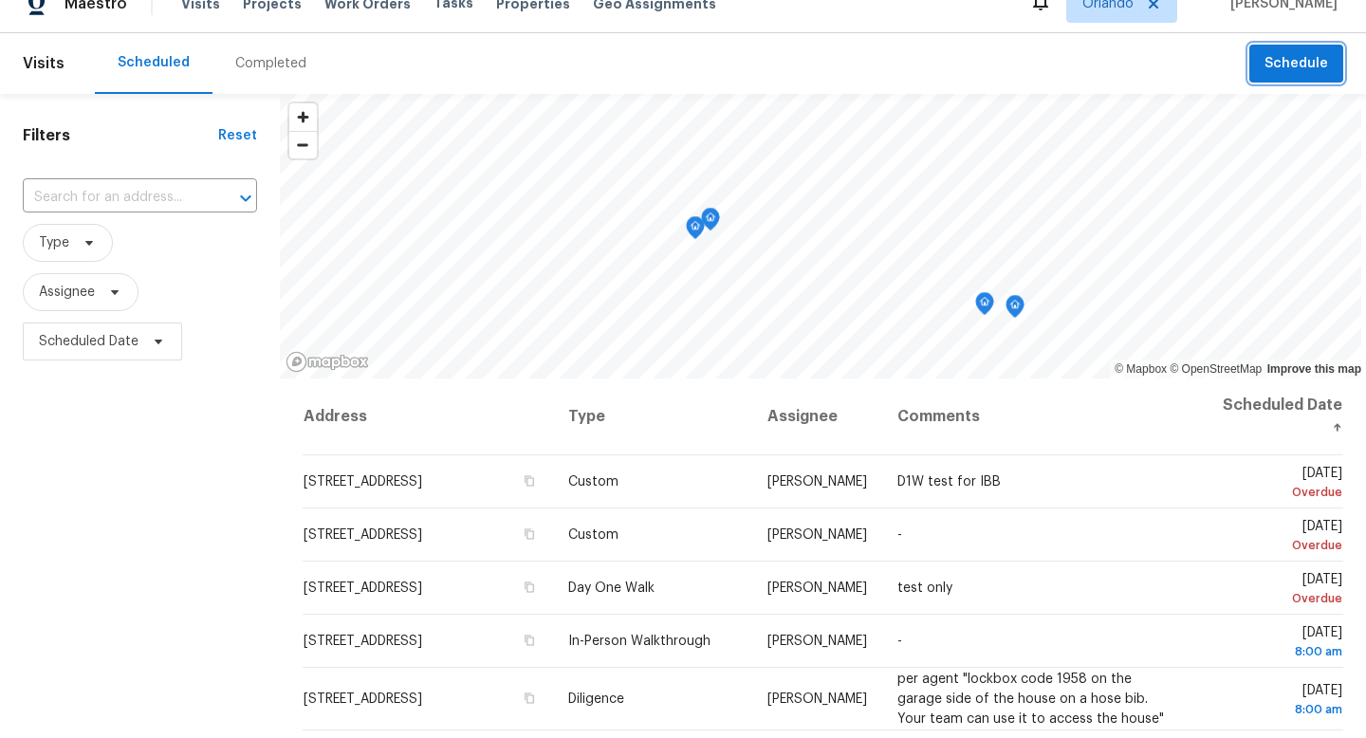
scroll to position [0, 0]
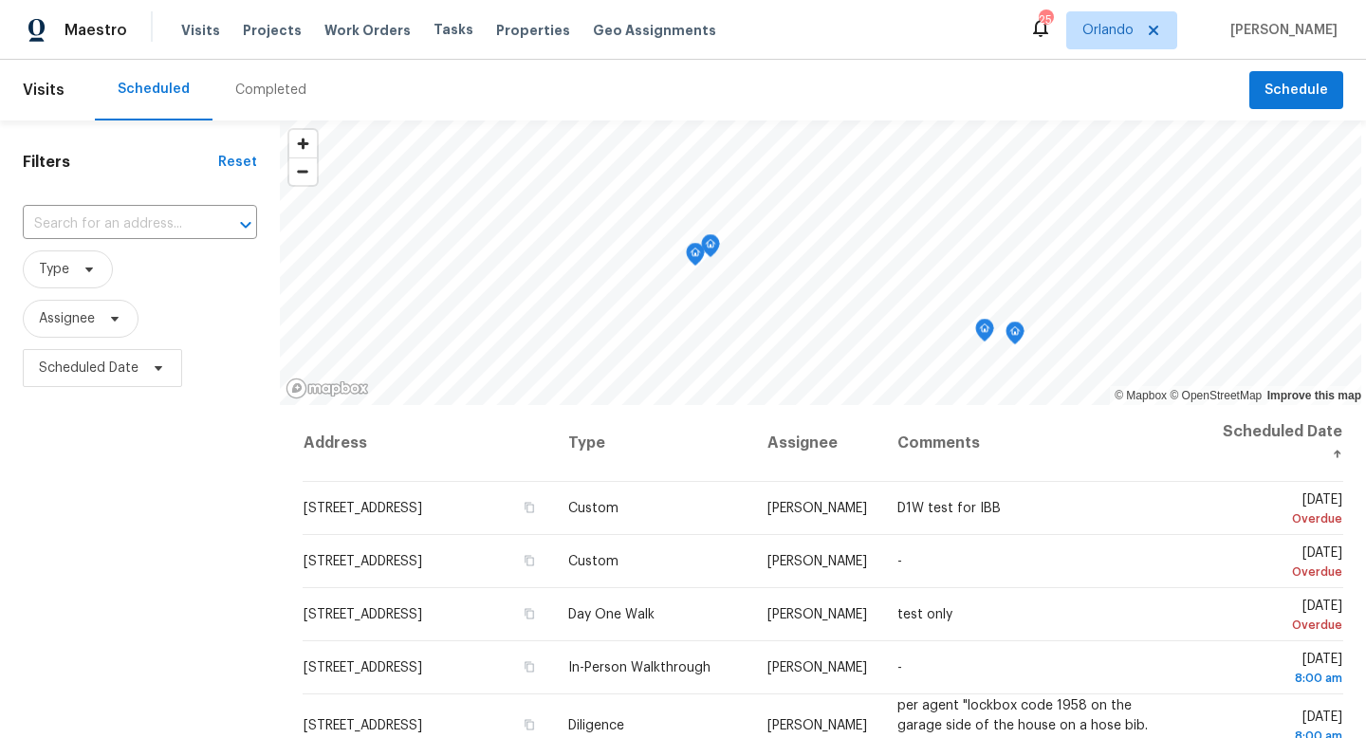
drag, startPoint x: 922, startPoint y: 86, endPoint x: 973, endPoint y: 94, distance: 51.8
click at [672, 93] on div "Scheduled Completed" at bounding box center [672, 90] width 1155 height 61
click at [500, 28] on span "Properties" at bounding box center [533, 31] width 74 height 20
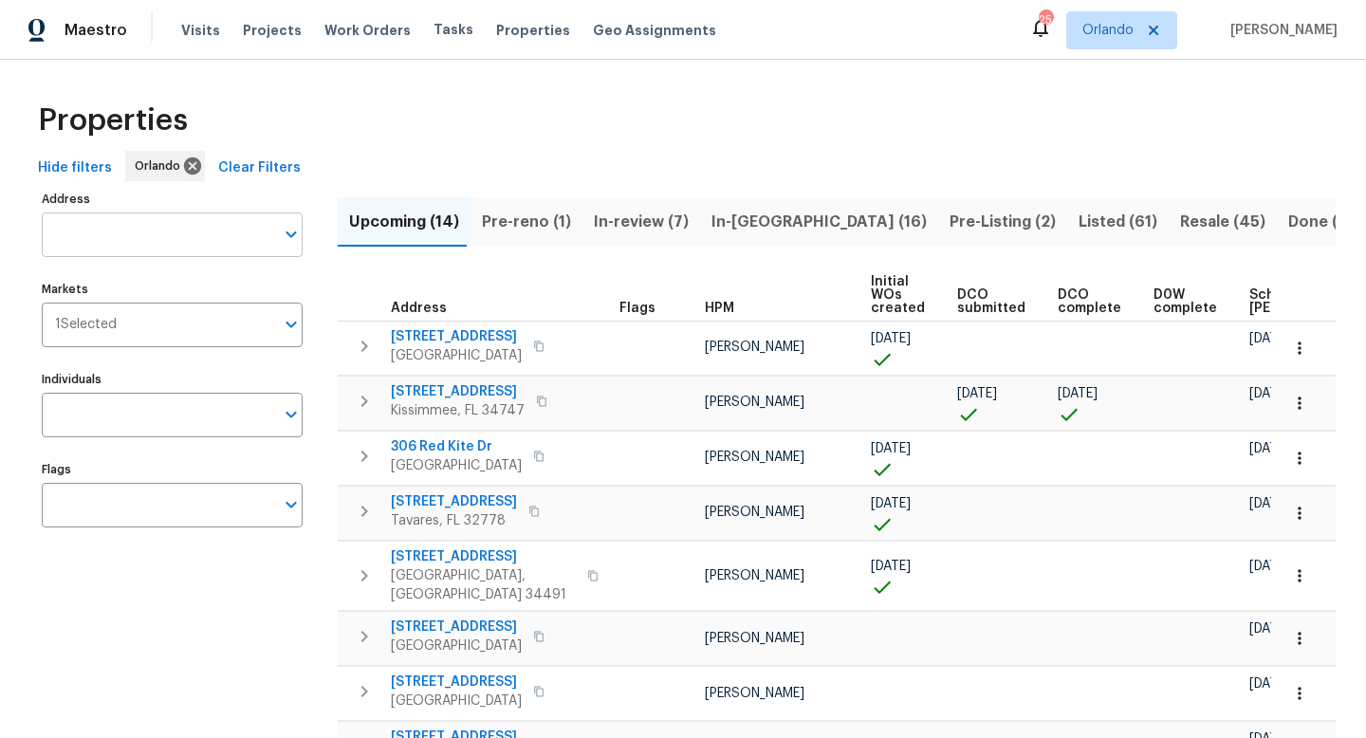
click at [231, 248] on input "Address" at bounding box center [158, 235] width 232 height 45
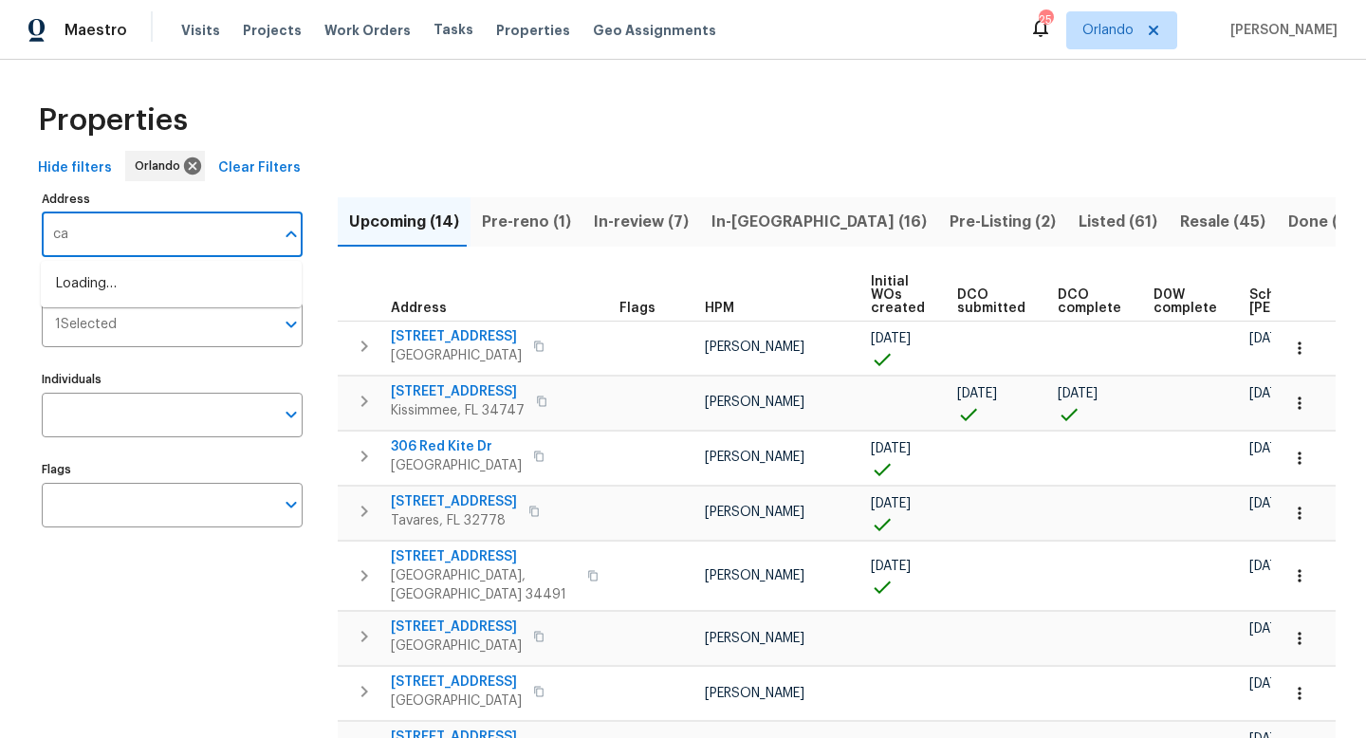
type input "c"
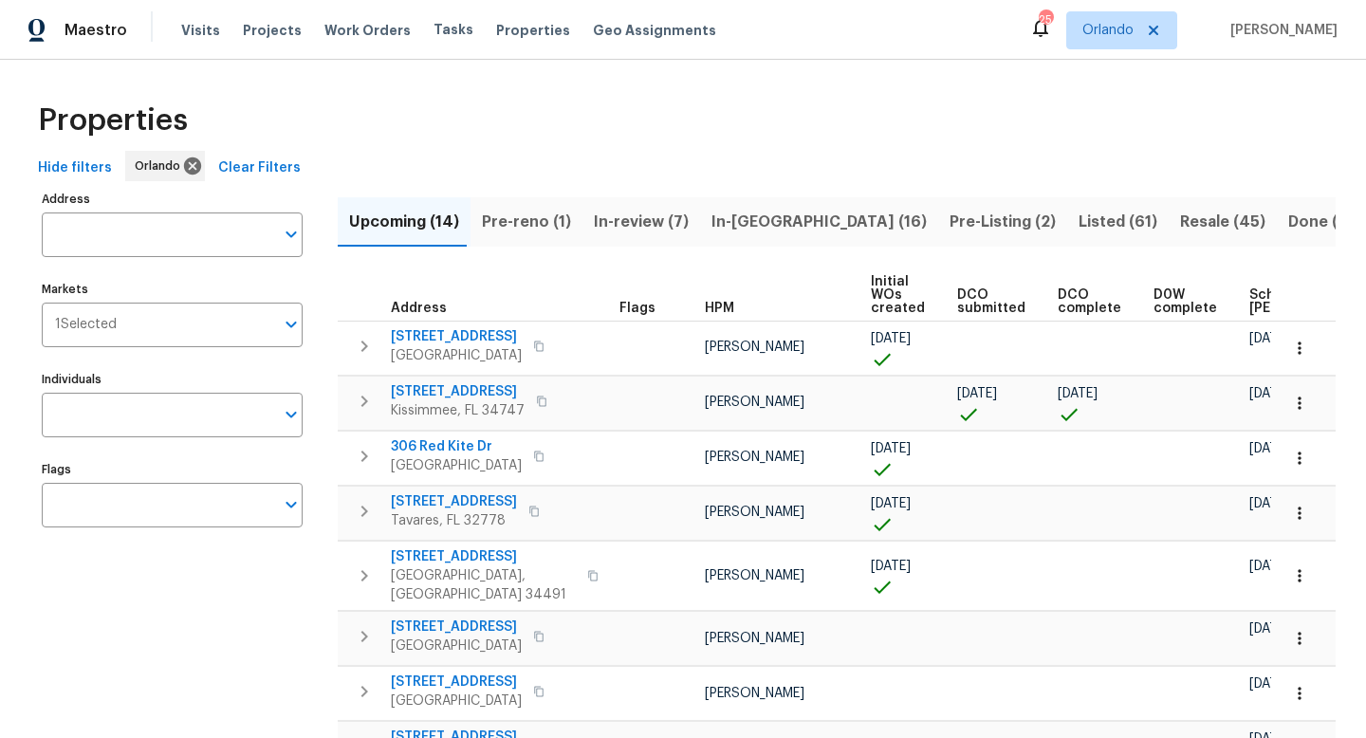
click at [201, 612] on div "Address Address Markets 1 Selected Markets Individuals Individuals Flags Flags" at bounding box center [184, 684] width 285 height 997
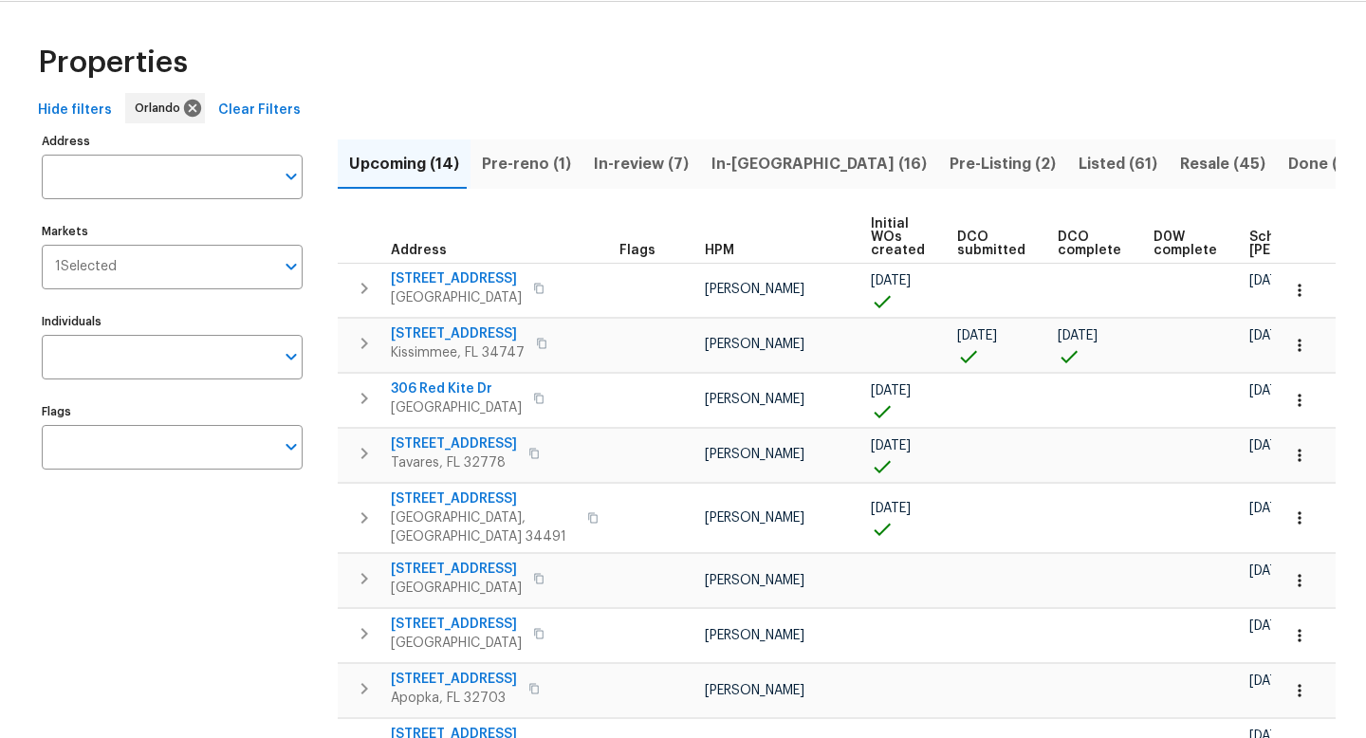
scroll to position [60, 0]
click at [75, 359] on input "Individuals" at bounding box center [158, 355] width 232 height 45
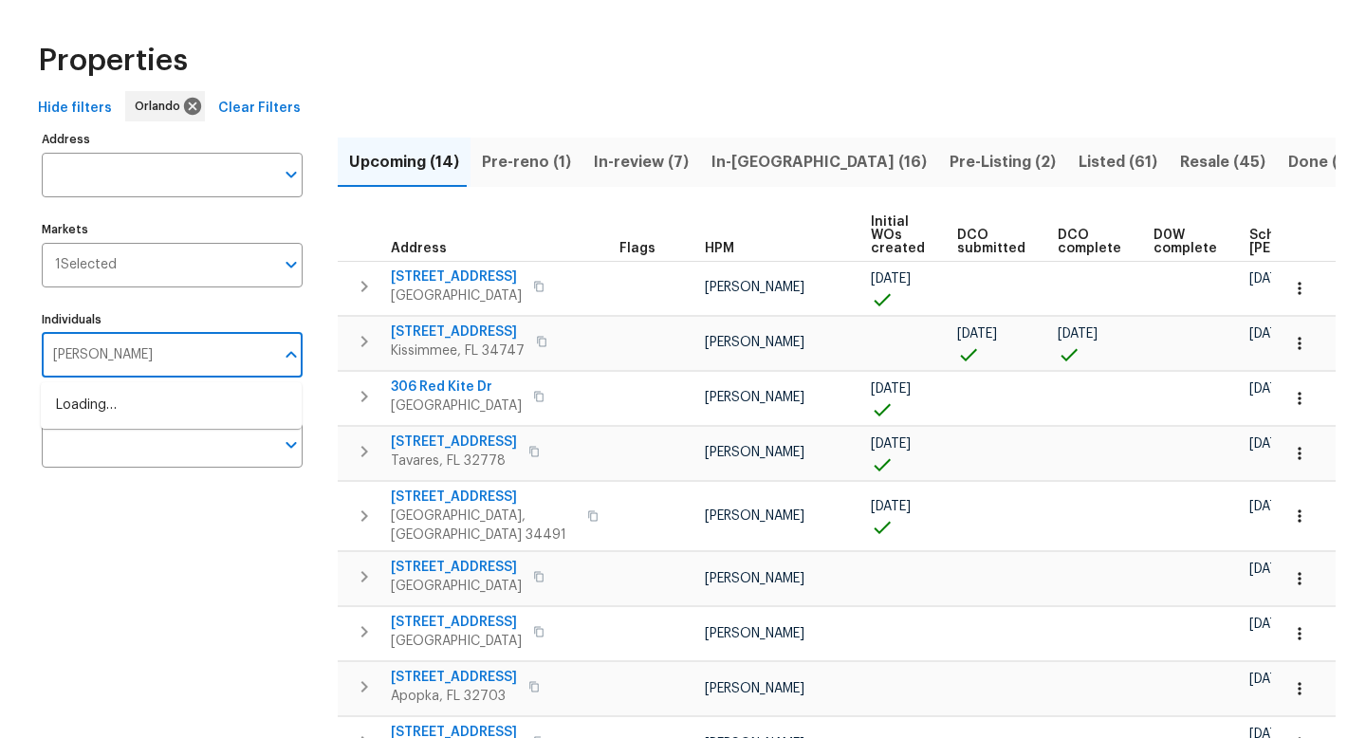
type input "carl biederman"
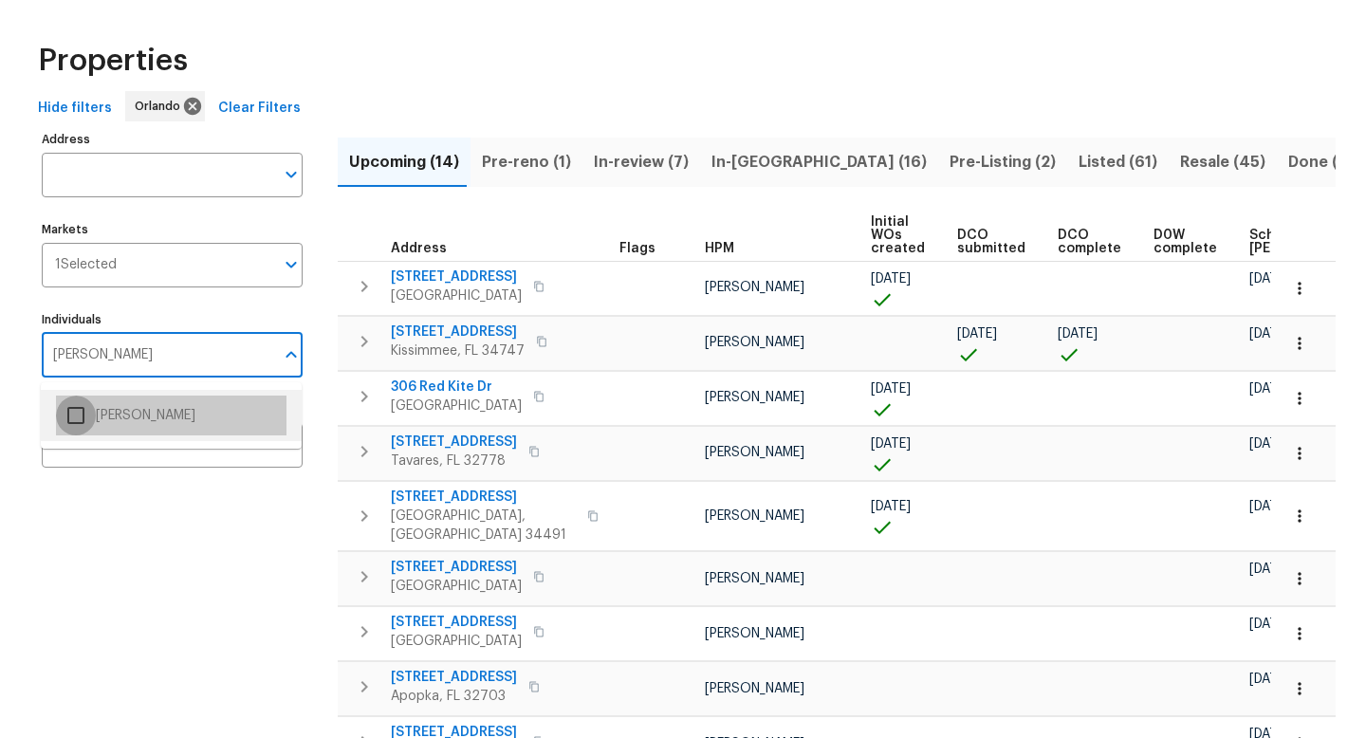
click at [68, 414] on input "checkbox" at bounding box center [76, 416] width 40 height 40
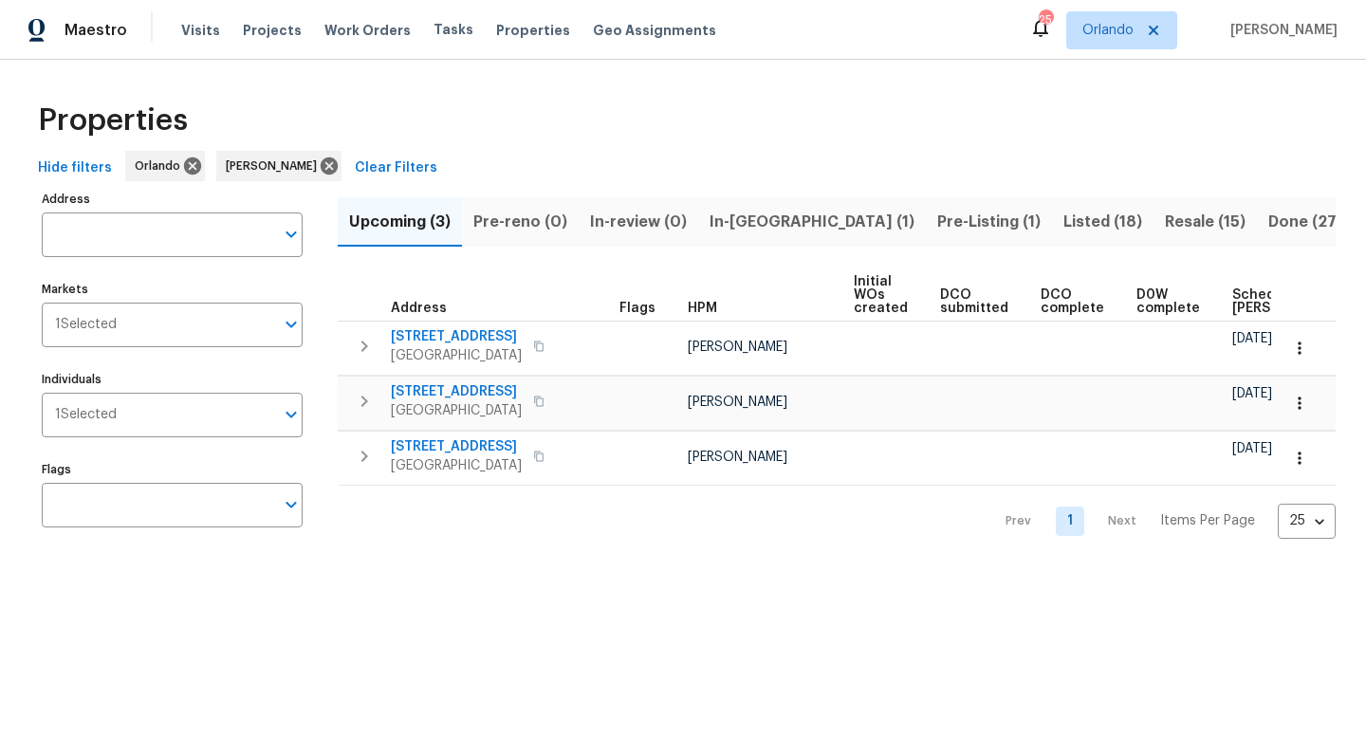
click at [672, 226] on span "Listed (18)" at bounding box center [1103, 222] width 79 height 27
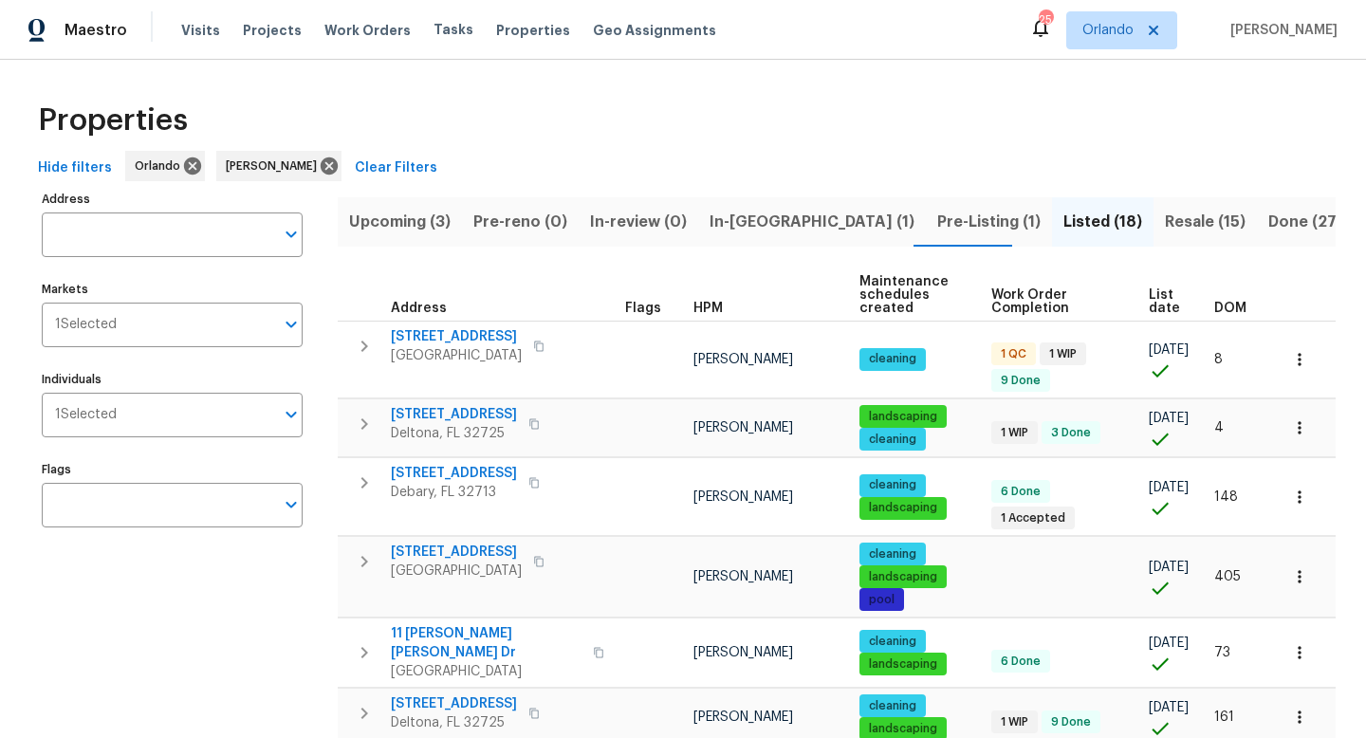
click at [672, 221] on span "Resale (15)" at bounding box center [1205, 222] width 81 height 27
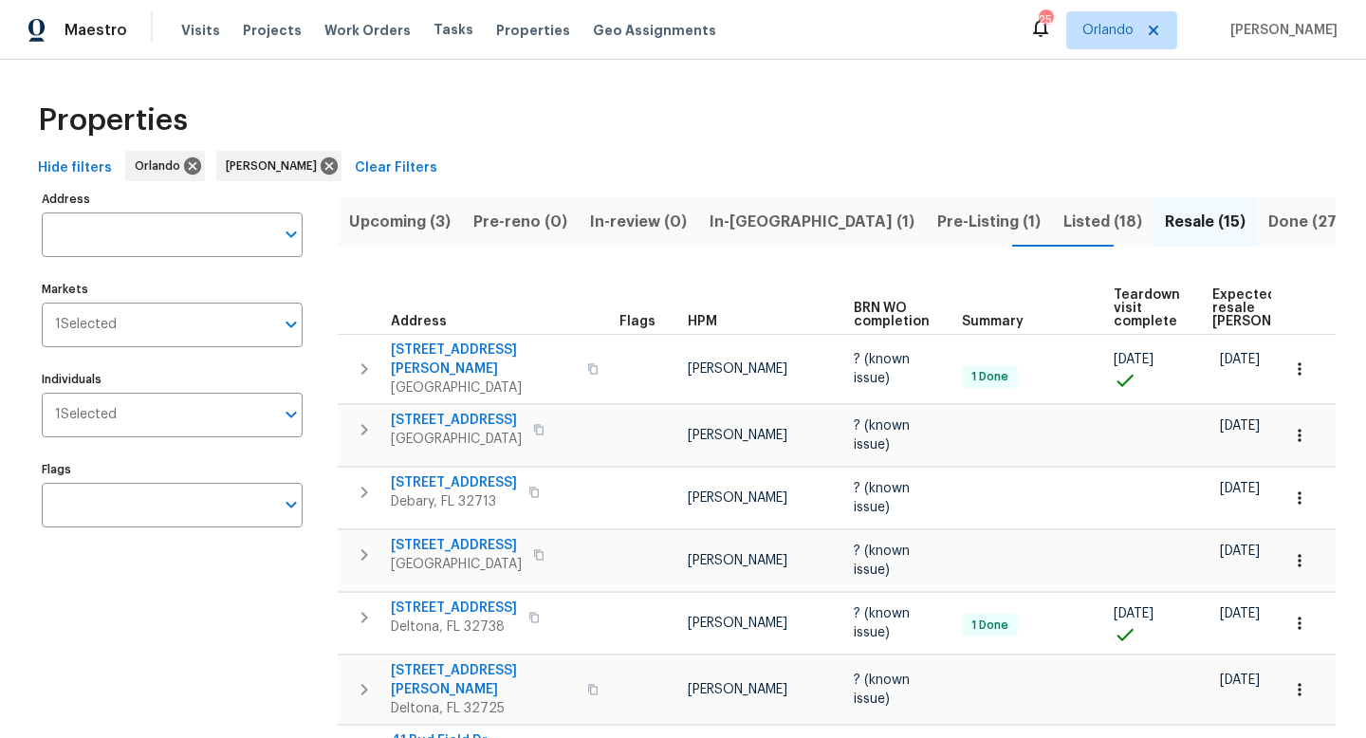
click at [672, 218] on span "Listed (18)" at bounding box center [1103, 222] width 79 height 27
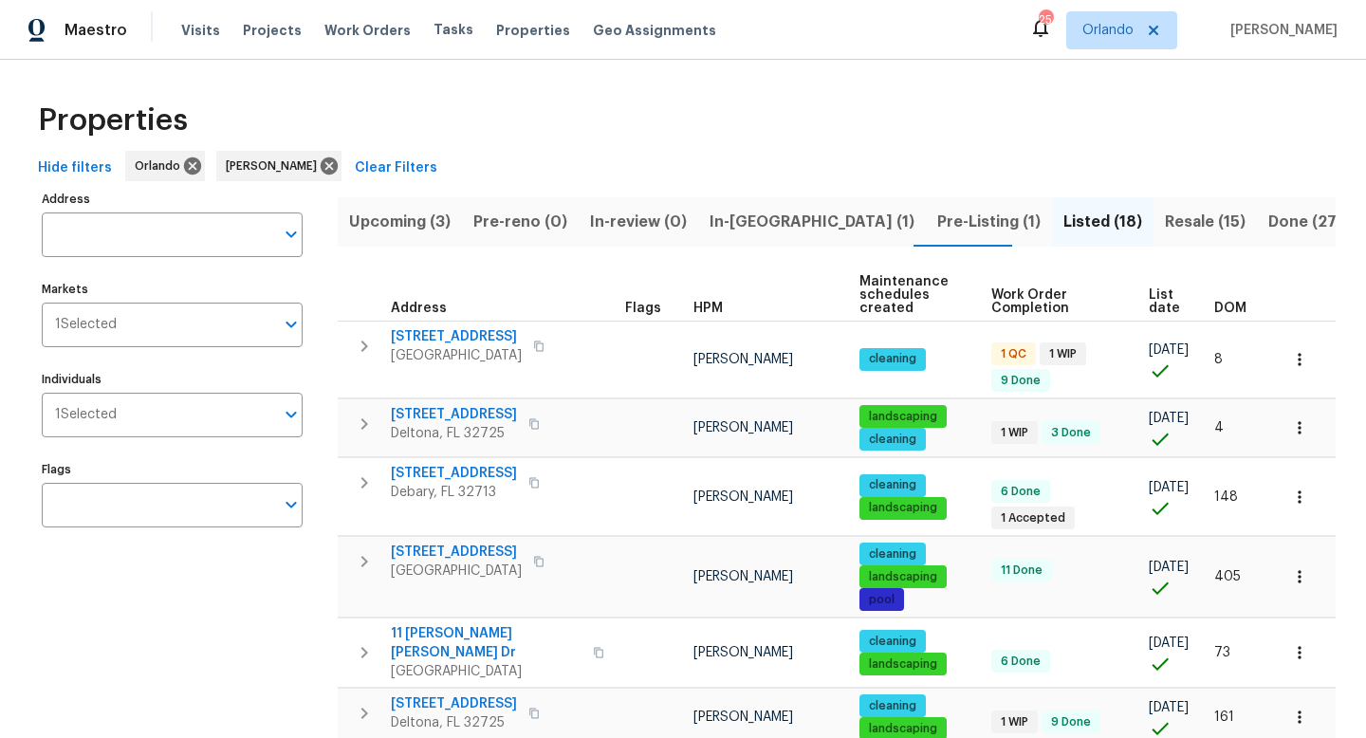
click at [672, 215] on span "In-reno (1)" at bounding box center [812, 222] width 205 height 27
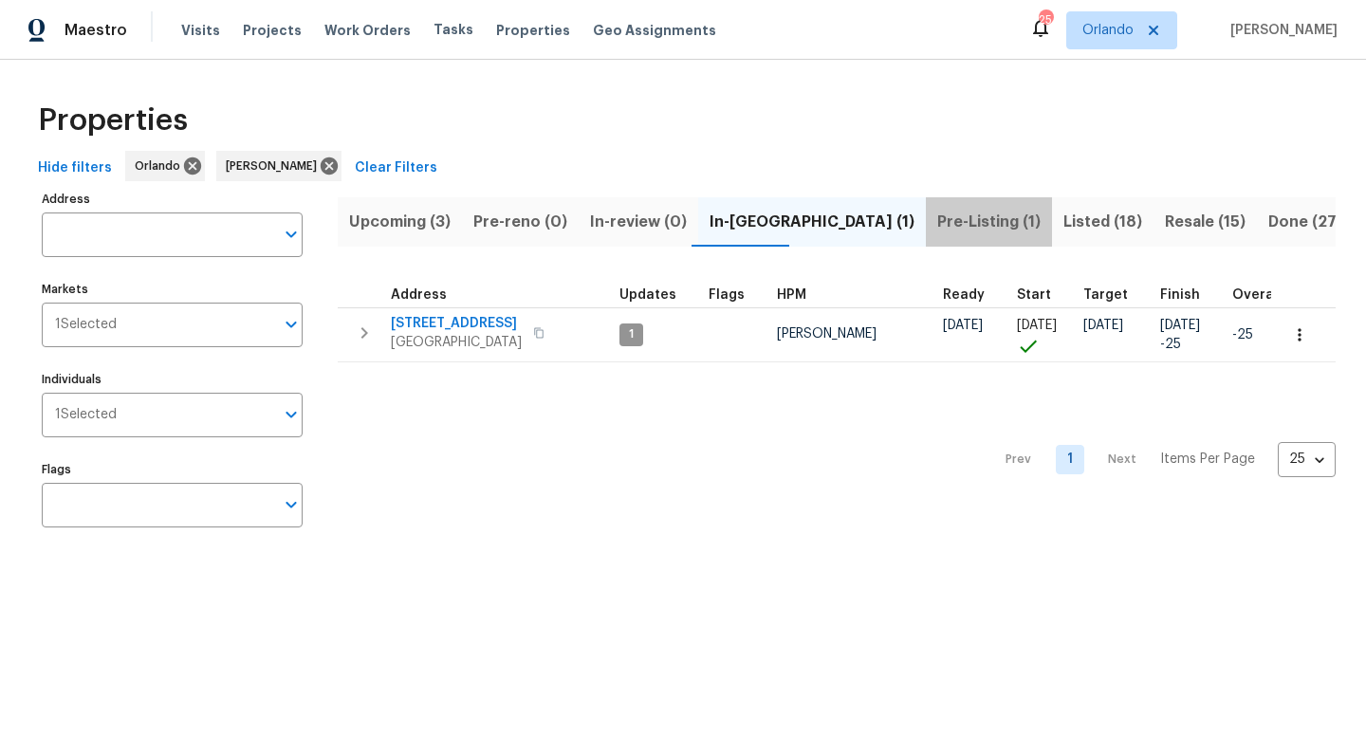
click at [672, 211] on span "Pre-Listing (1)" at bounding box center [988, 222] width 103 height 27
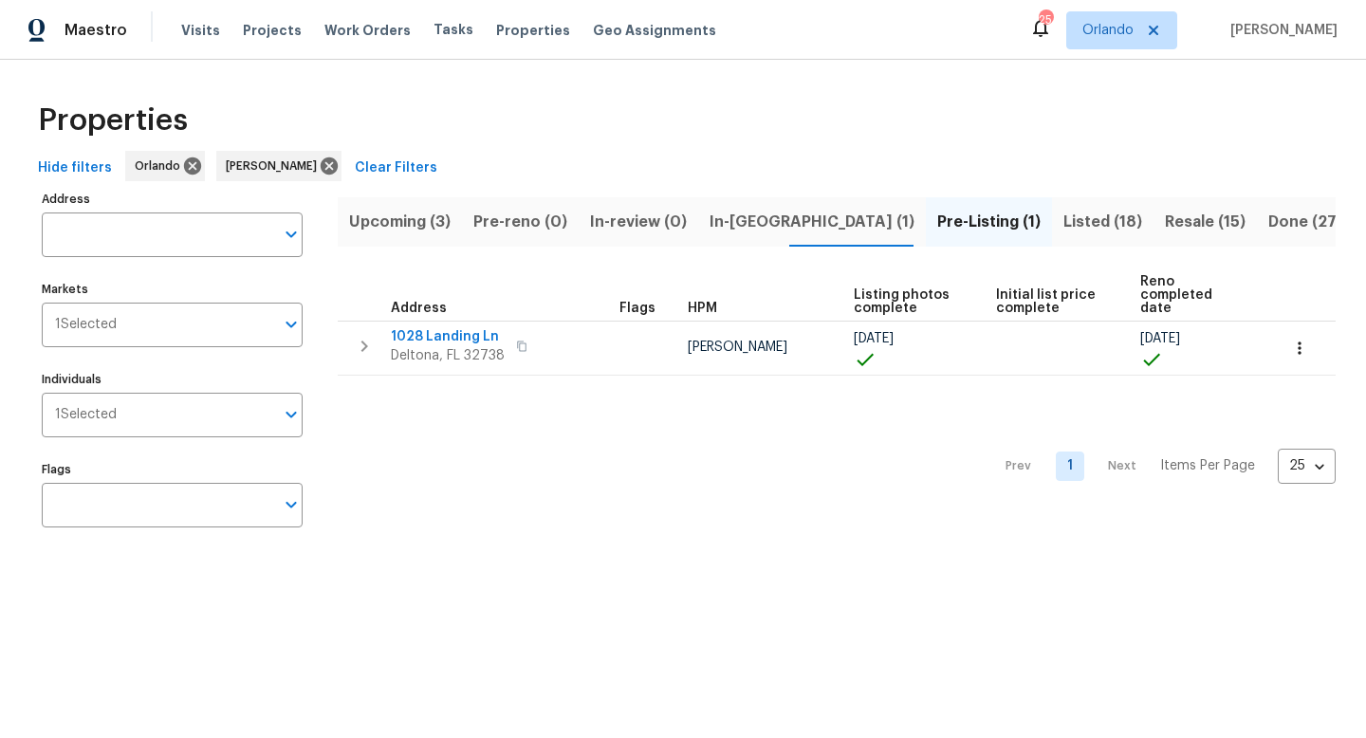
click at [672, 210] on span "Listed (18)" at bounding box center [1103, 222] width 79 height 27
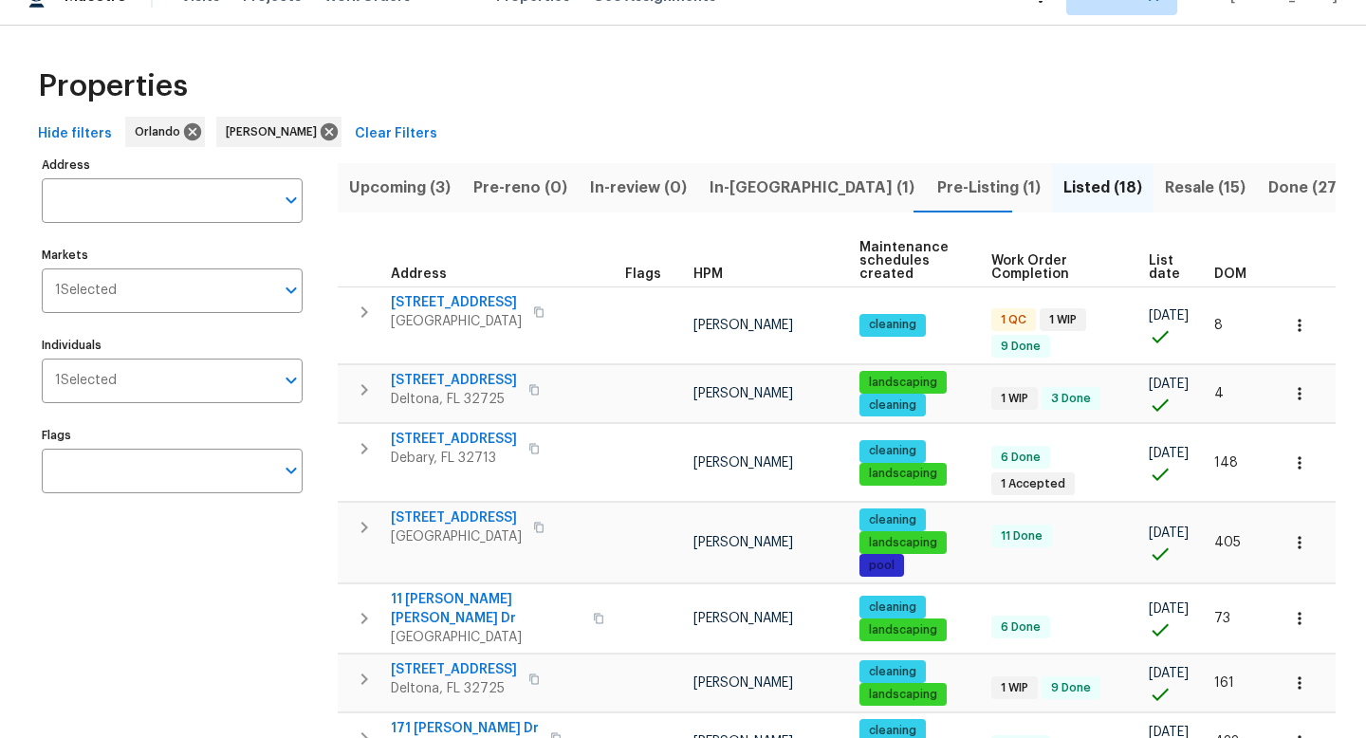
scroll to position [37, 0]
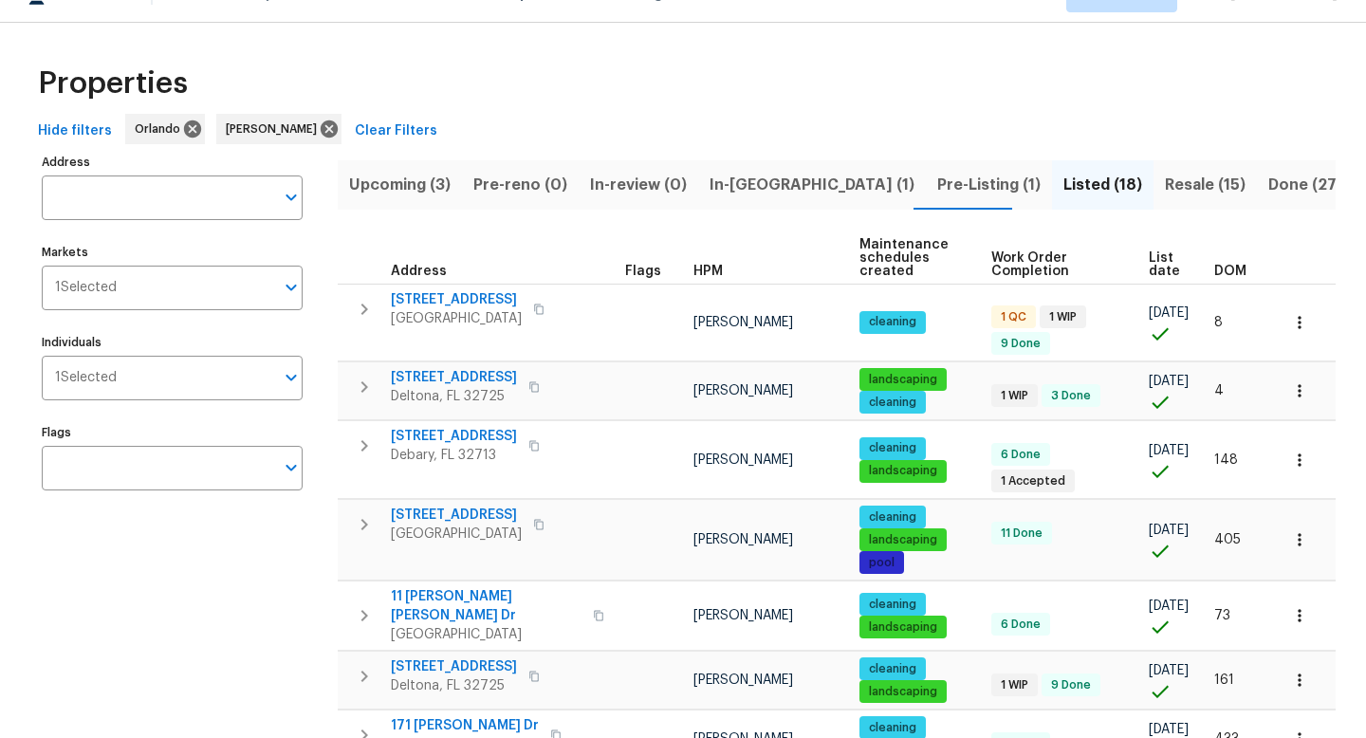
click at [448, 102] on div "Properties" at bounding box center [682, 83] width 1305 height 61
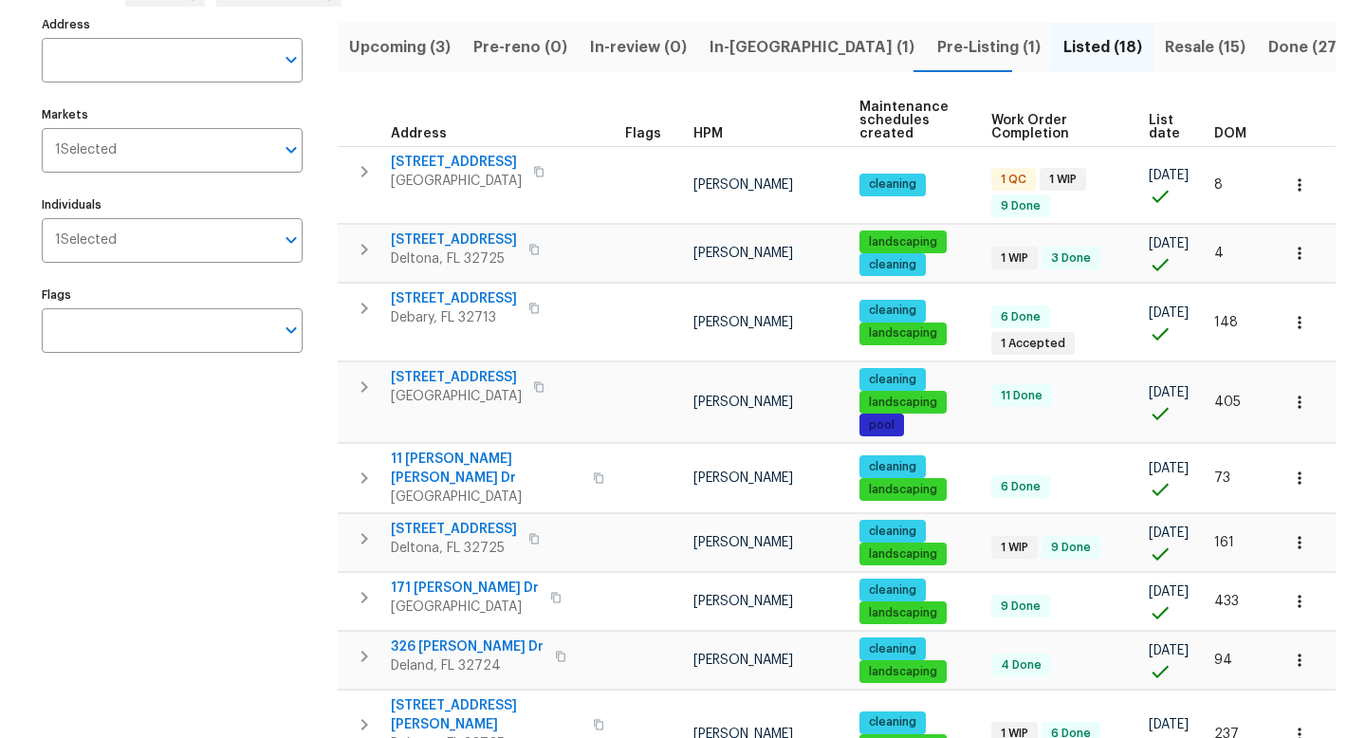
scroll to position [0, 0]
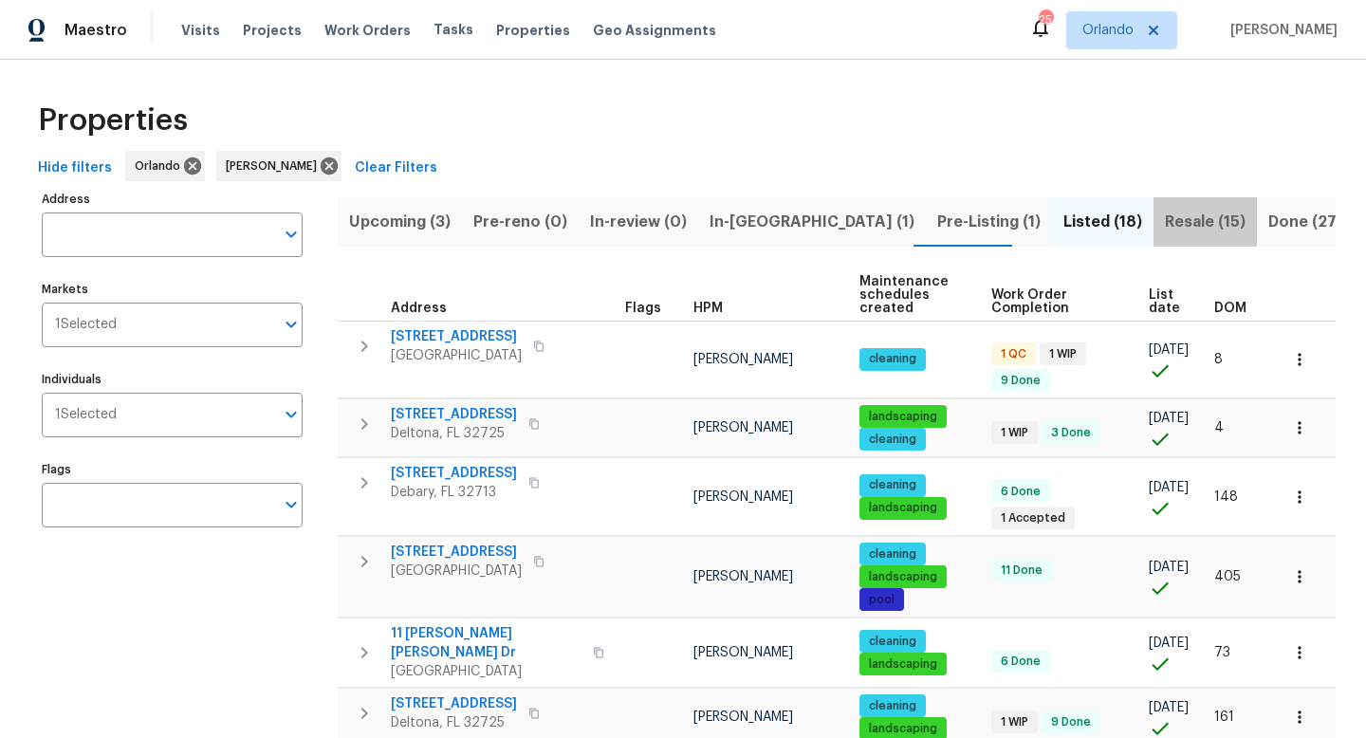
click at [672, 225] on span "Resale (15)" at bounding box center [1205, 222] width 81 height 27
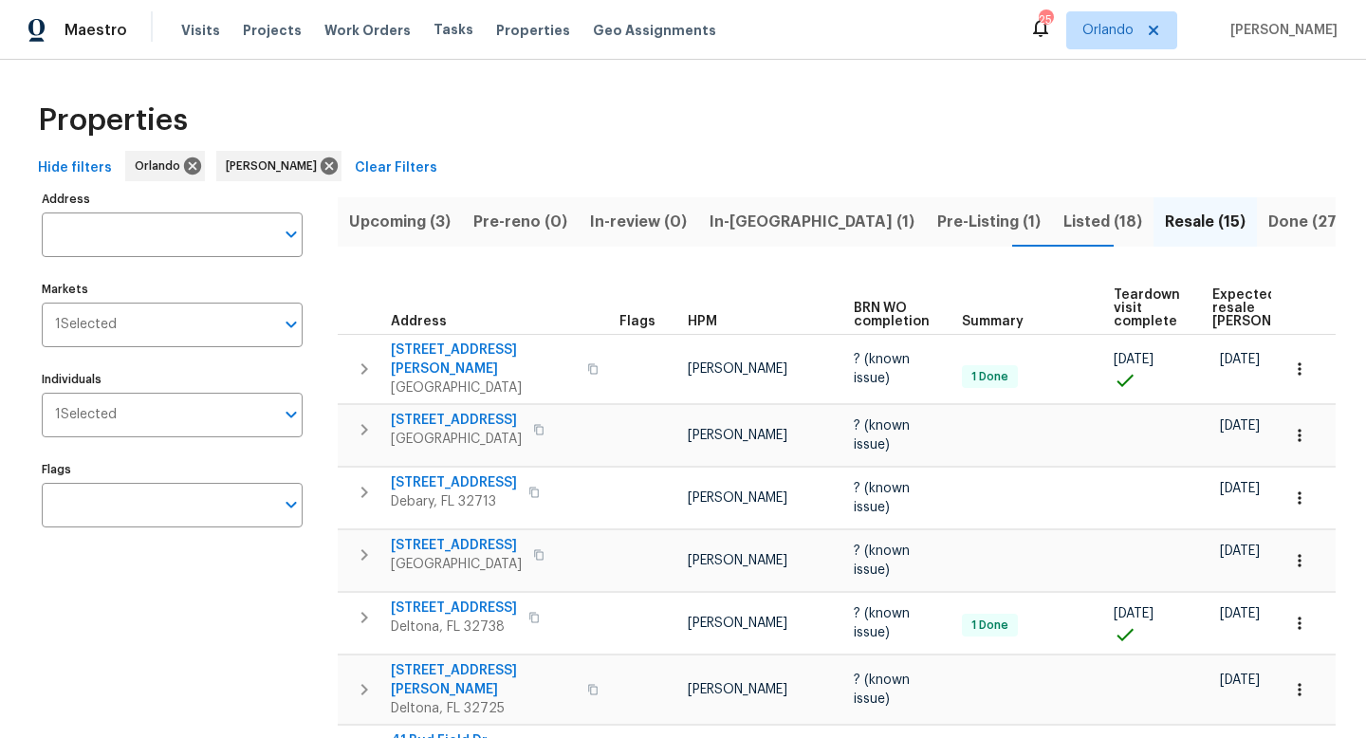
click at [672, 216] on span "Listed (18)" at bounding box center [1103, 222] width 79 height 27
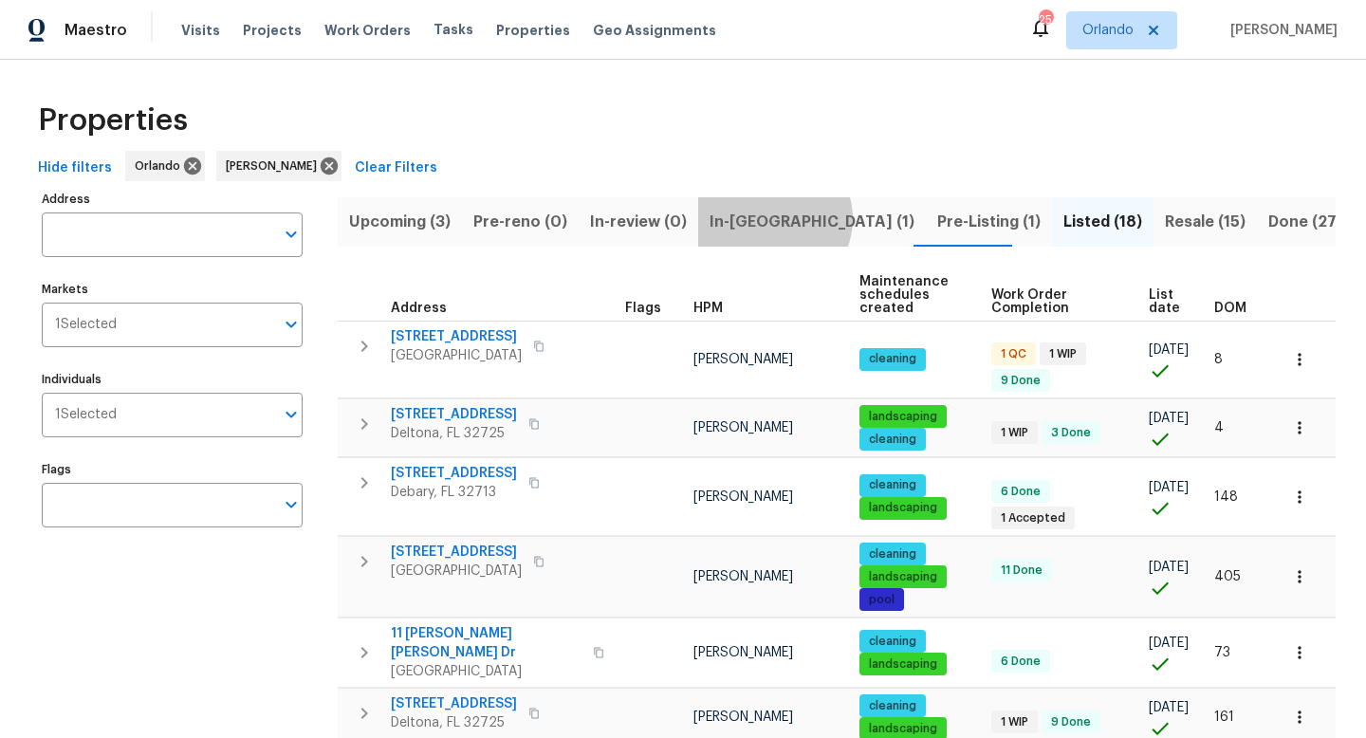
click at [672, 218] on span "In-reno (1)" at bounding box center [812, 222] width 205 height 27
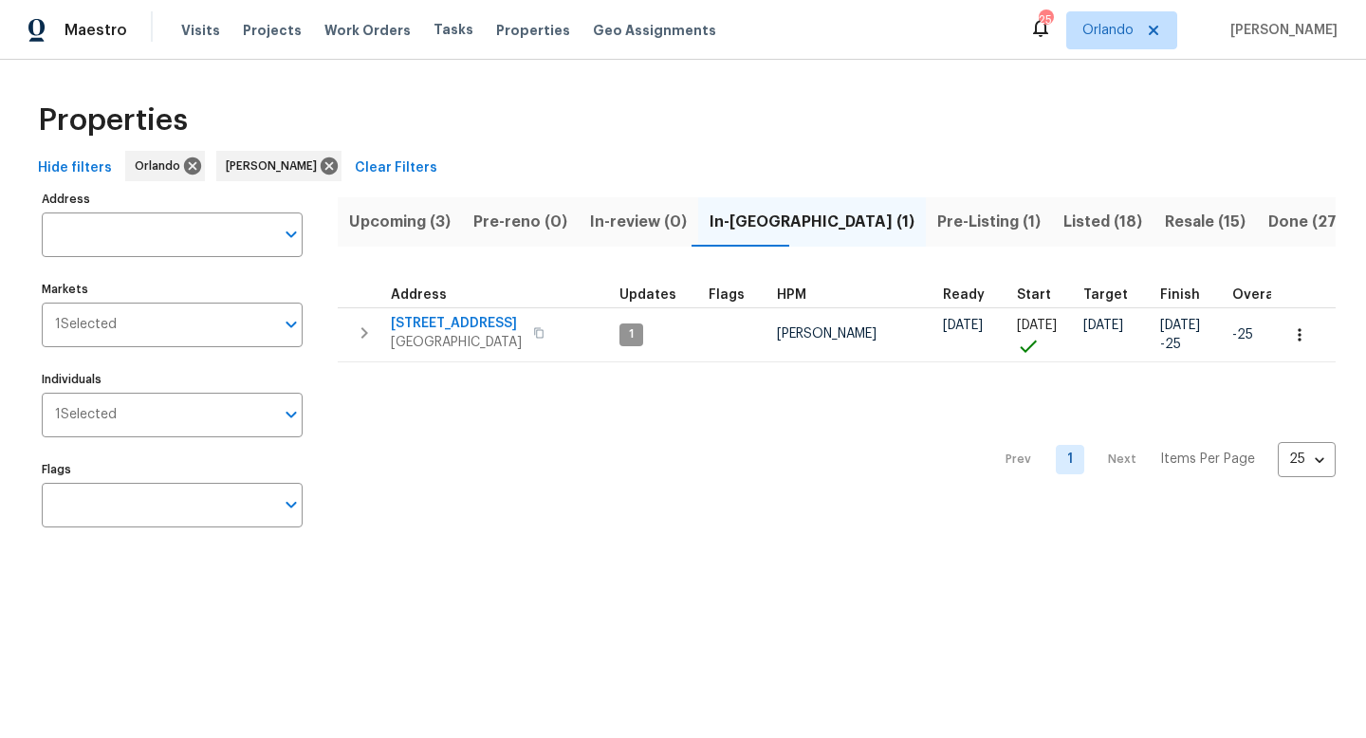
click at [672, 213] on span "Pre-Listing (1)" at bounding box center [988, 222] width 103 height 27
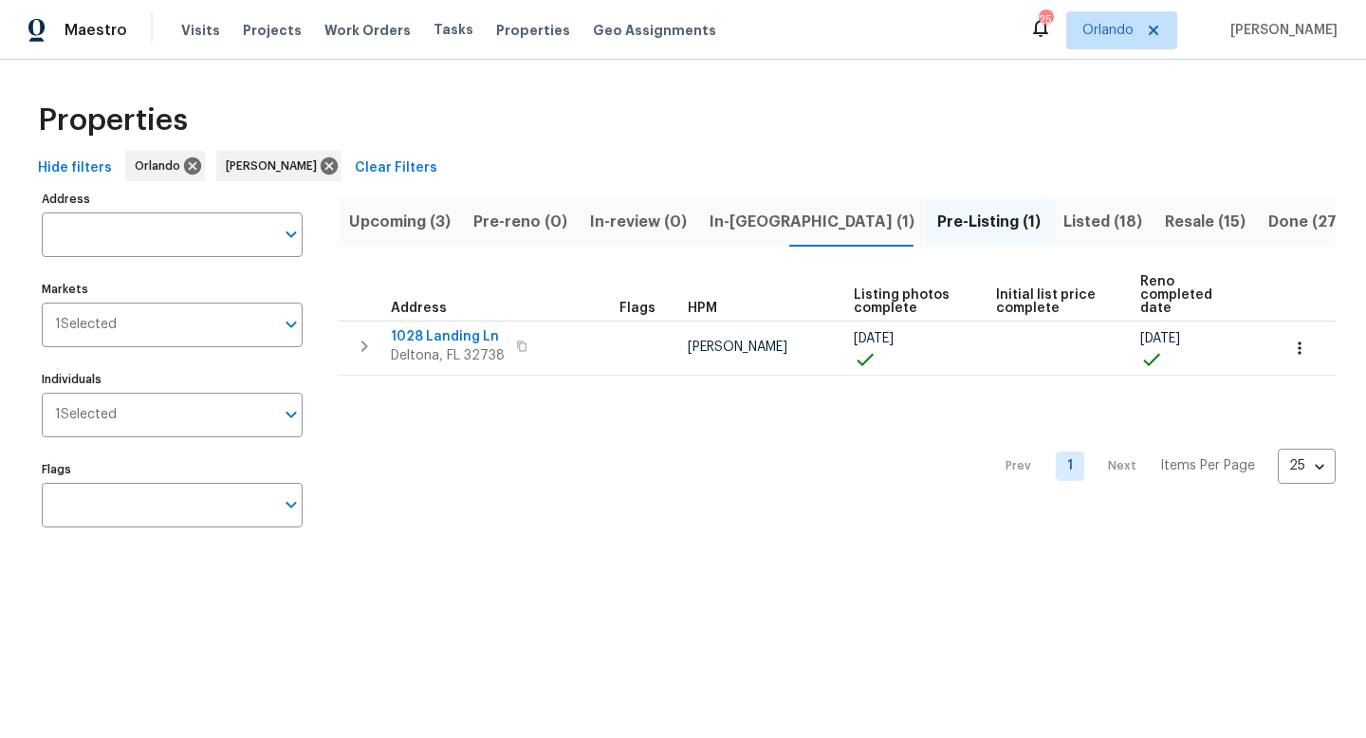
click at [672, 219] on span "Listed (18)" at bounding box center [1103, 222] width 79 height 27
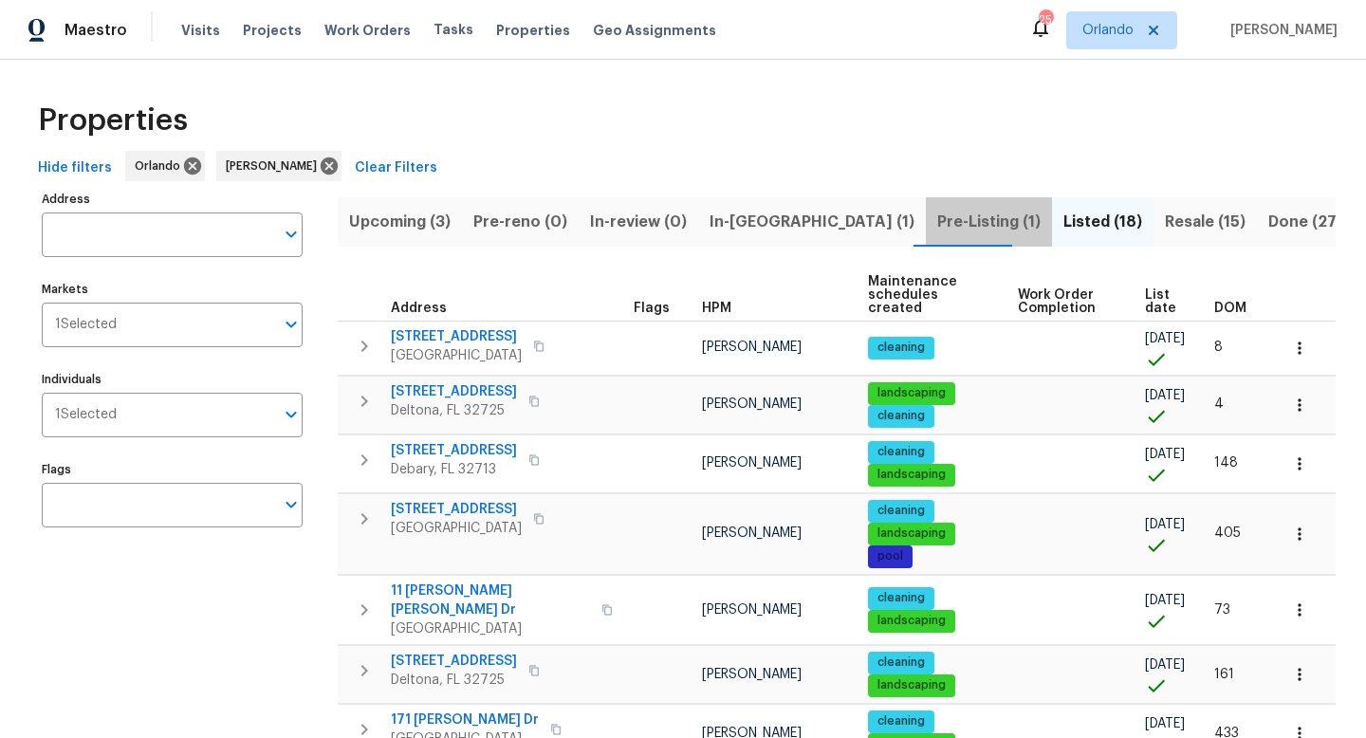
click at [672, 236] on button "Pre-Listing (1)" at bounding box center [989, 221] width 126 height 49
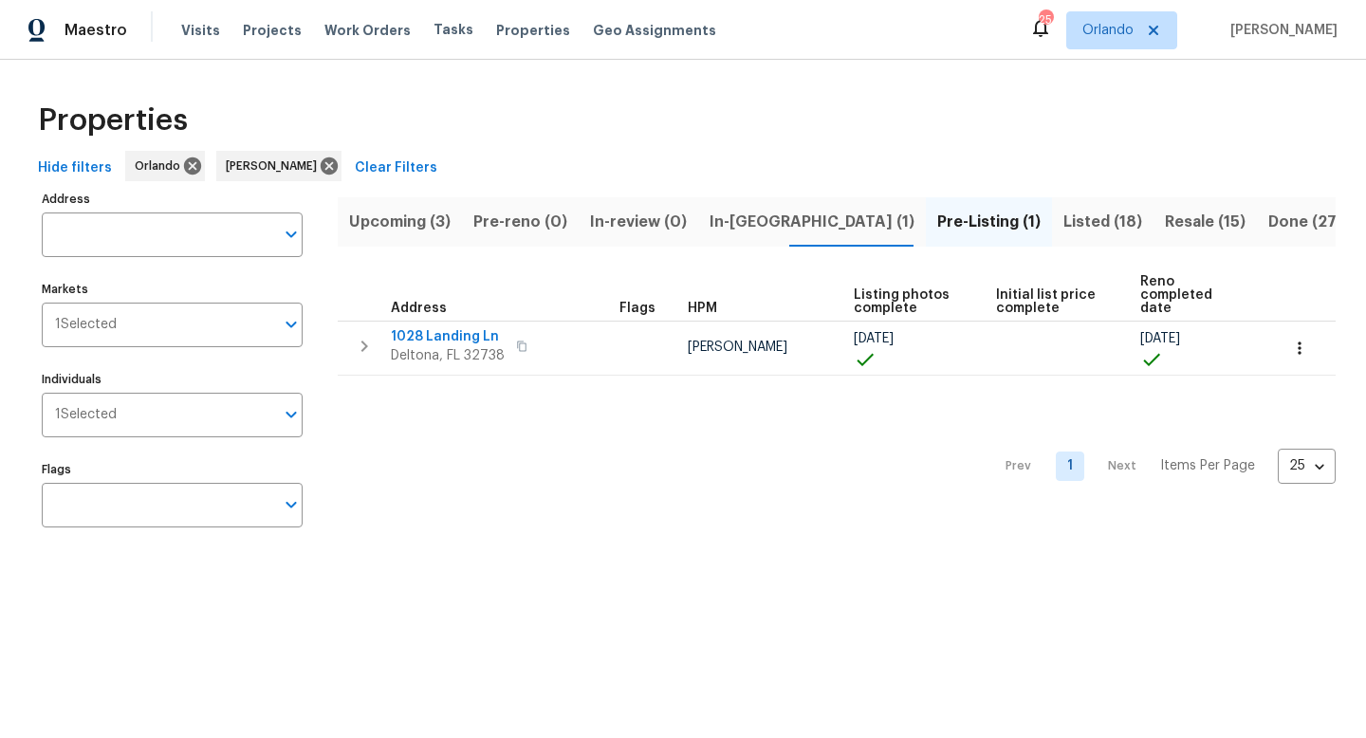
click at [672, 224] on span "In-reno (1)" at bounding box center [812, 222] width 205 height 27
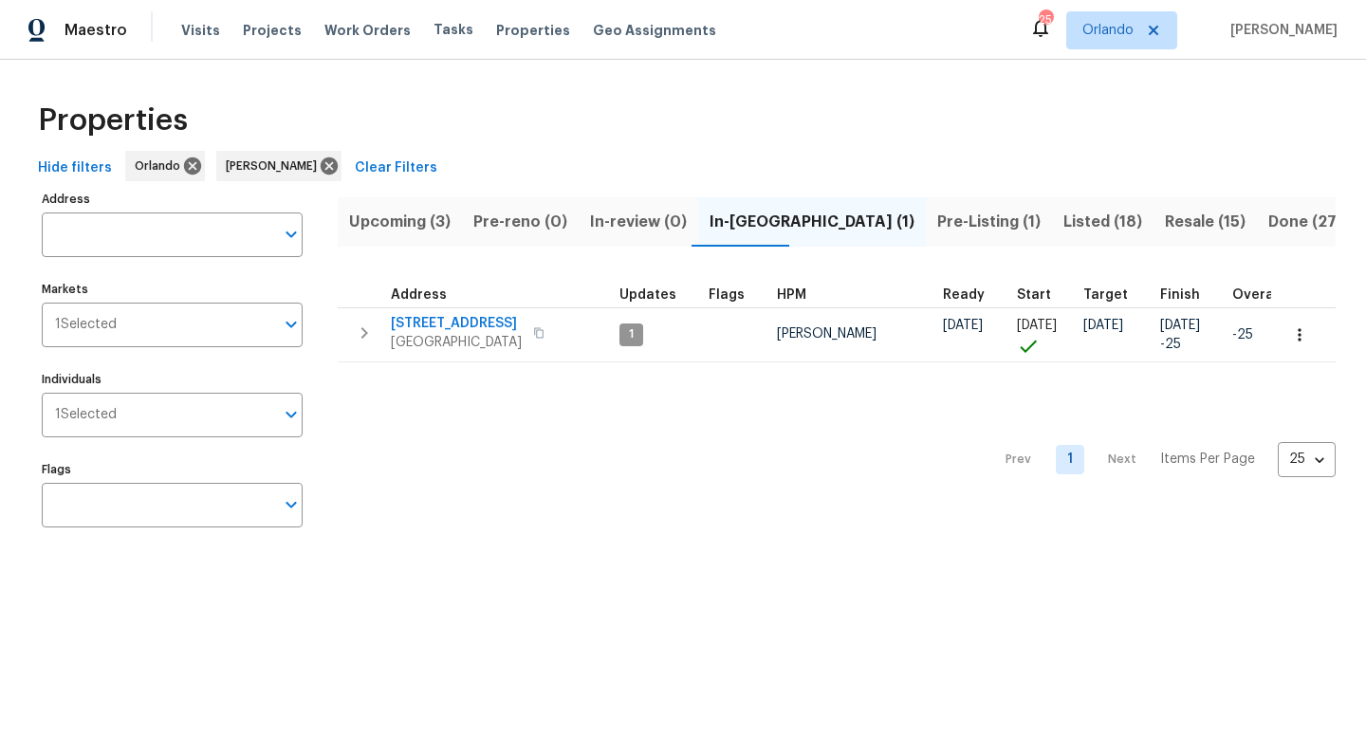
click at [672, 221] on span "Pre-Listing (1)" at bounding box center [988, 222] width 103 height 27
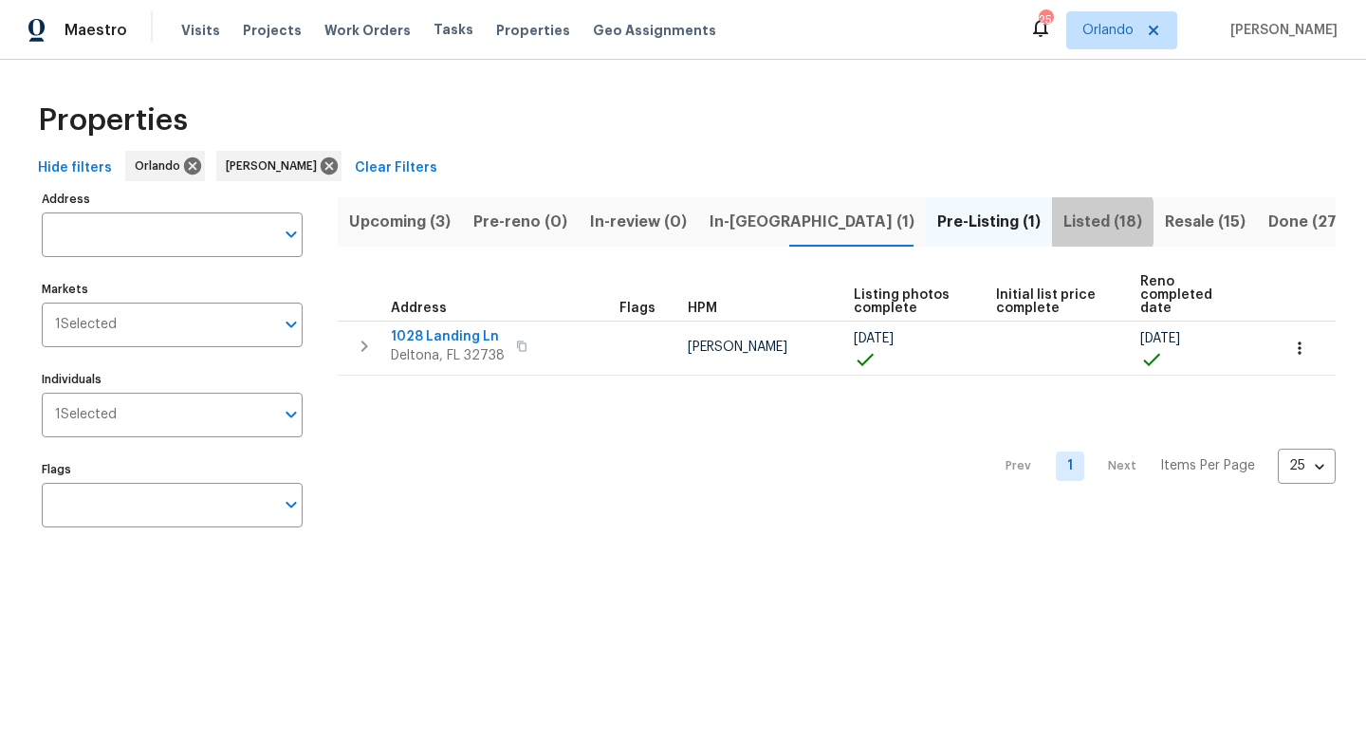
click at [672, 222] on span "Listed (18)" at bounding box center [1103, 222] width 79 height 27
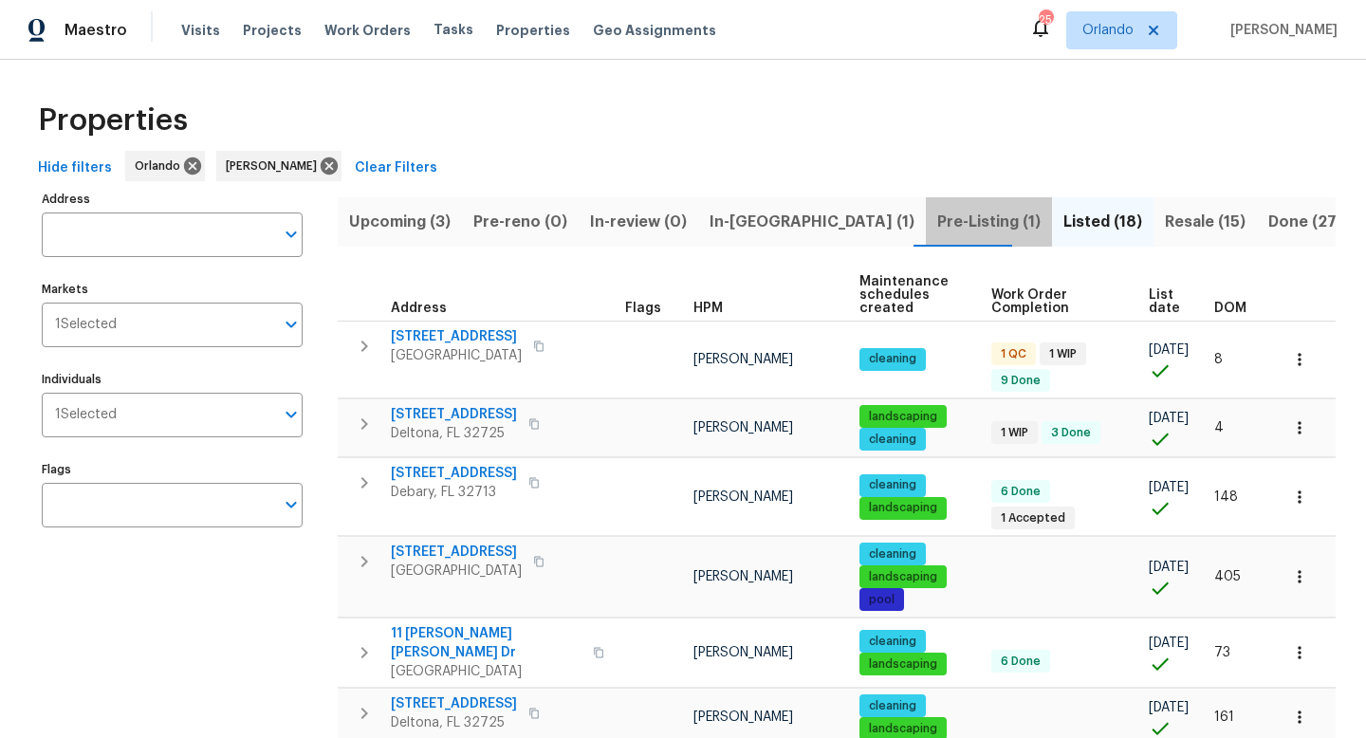
click at [672, 203] on button "Pre-Listing (1)" at bounding box center [989, 221] width 126 height 49
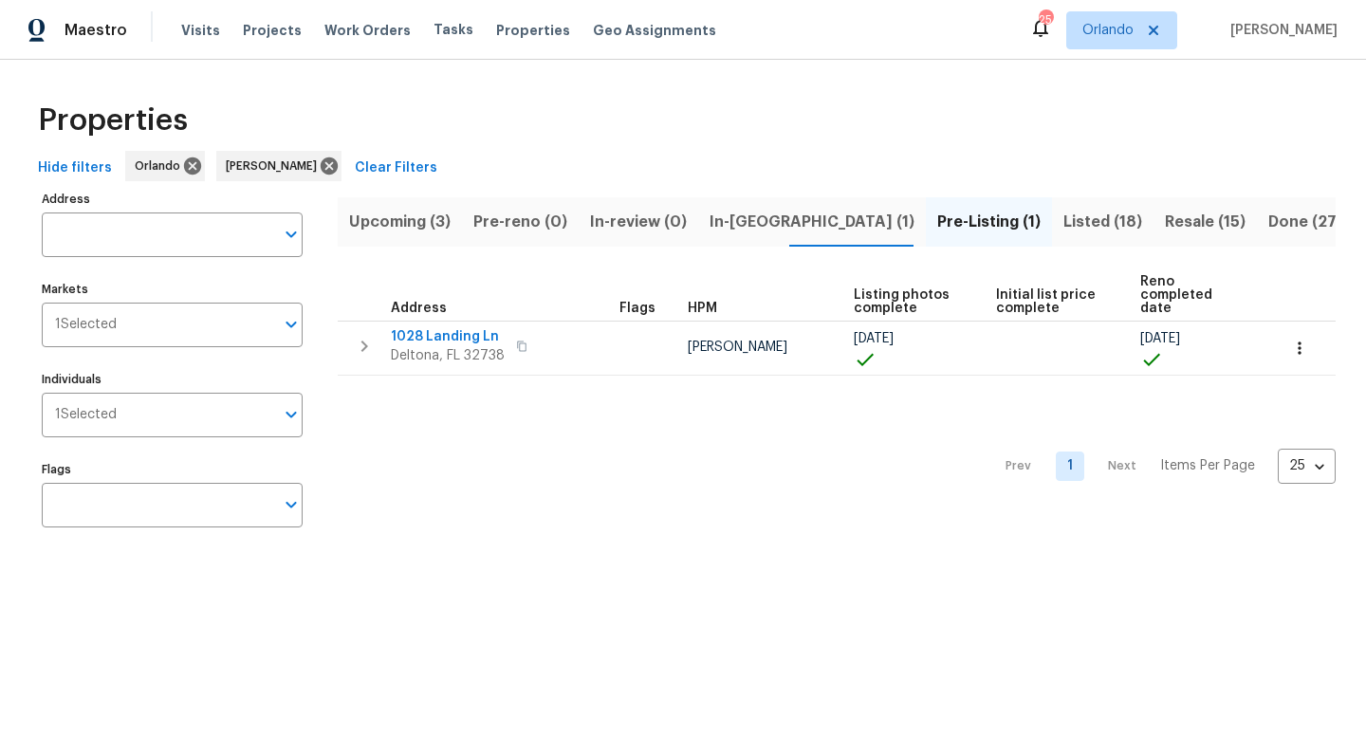
click at [672, 214] on span "In-reno (1)" at bounding box center [812, 222] width 205 height 27
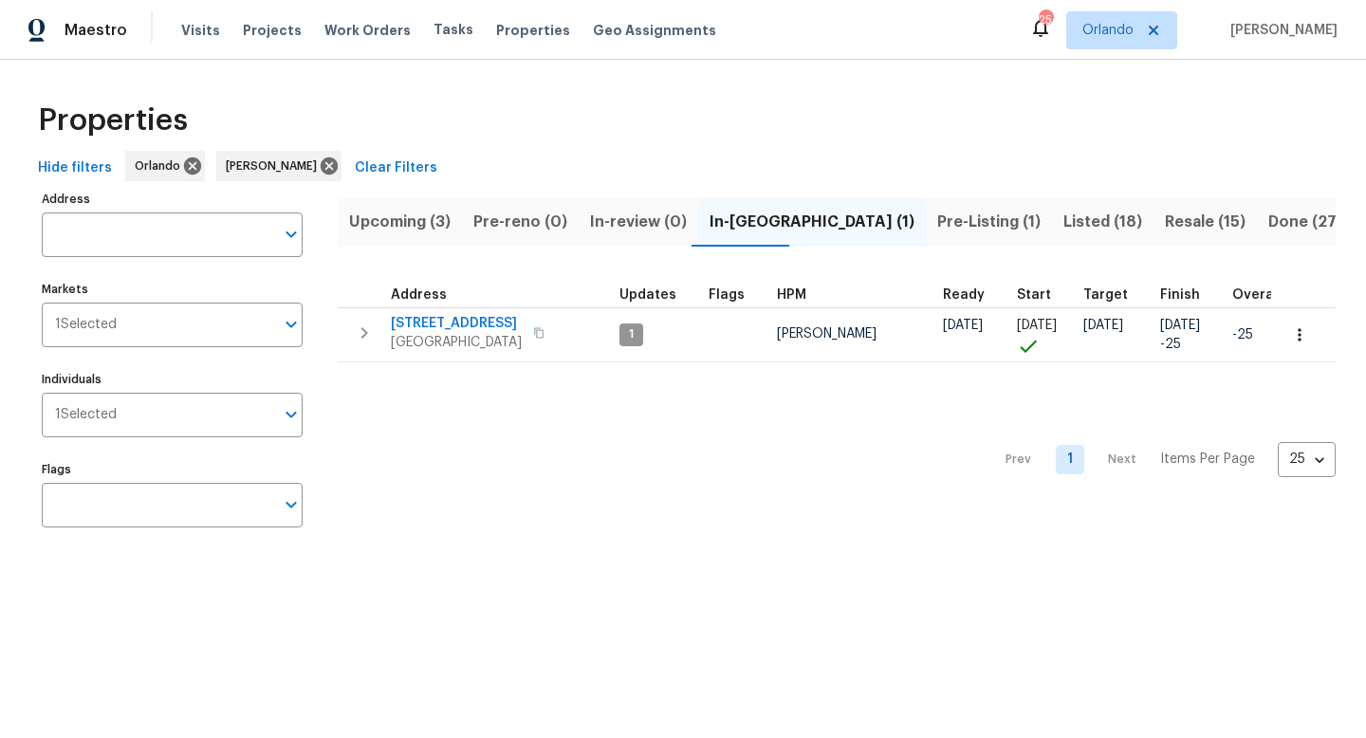
click at [672, 212] on span "Pre-Listing (1)" at bounding box center [988, 222] width 103 height 27
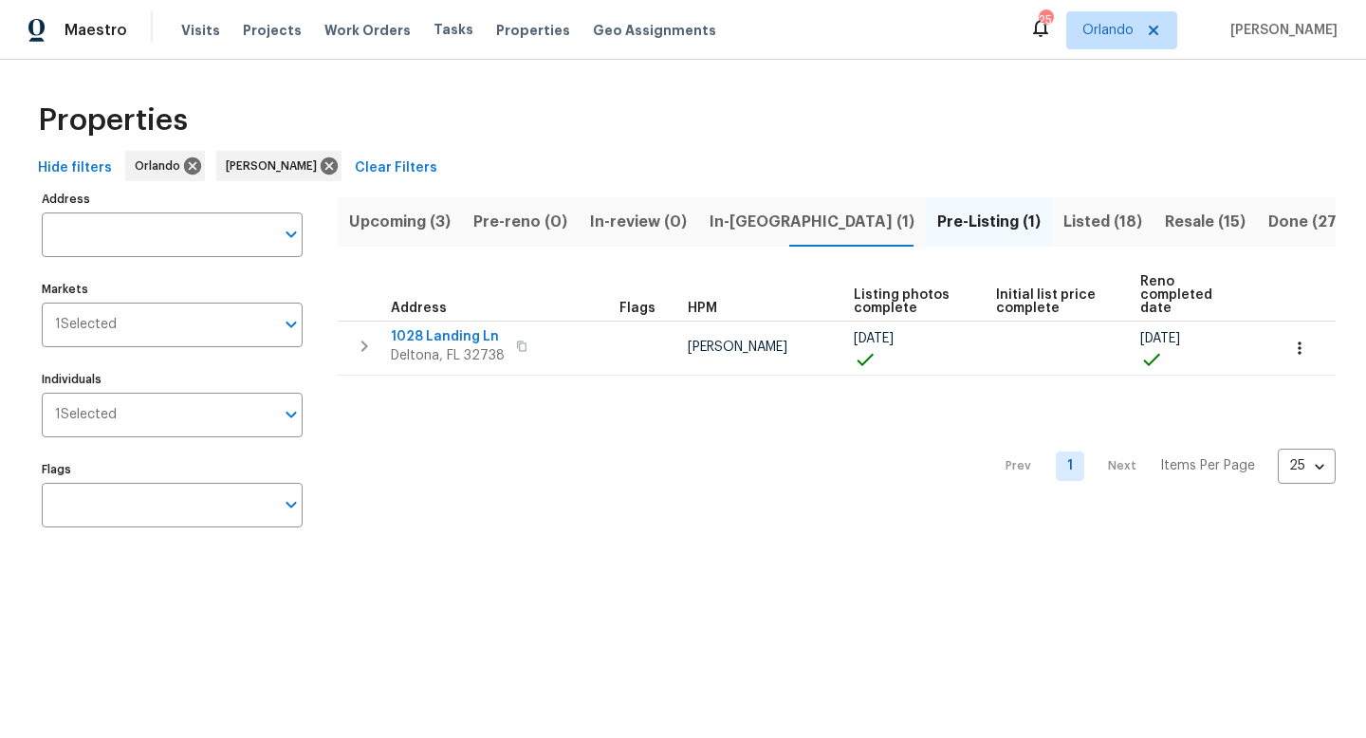
click at [672, 214] on span "Listed (18)" at bounding box center [1103, 222] width 79 height 27
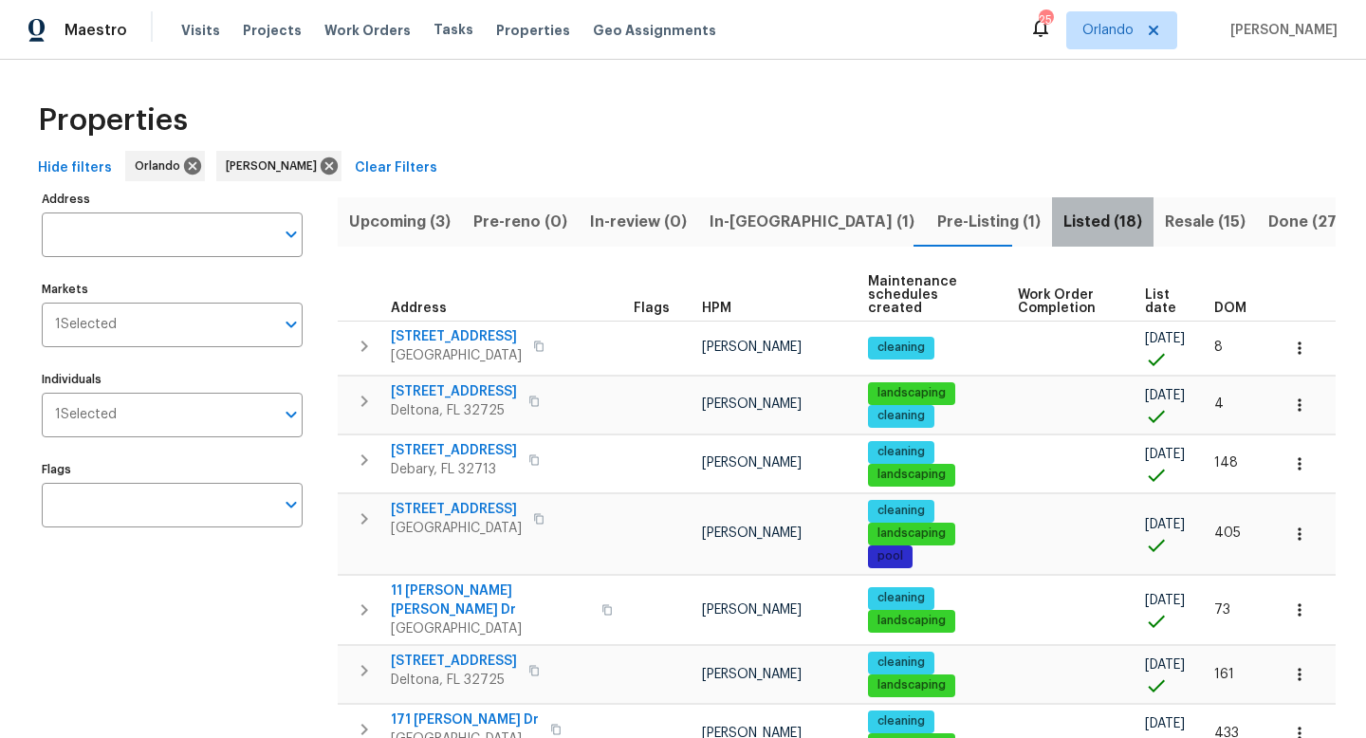
click at [672, 225] on button "Listed (18)" at bounding box center [1103, 221] width 102 height 49
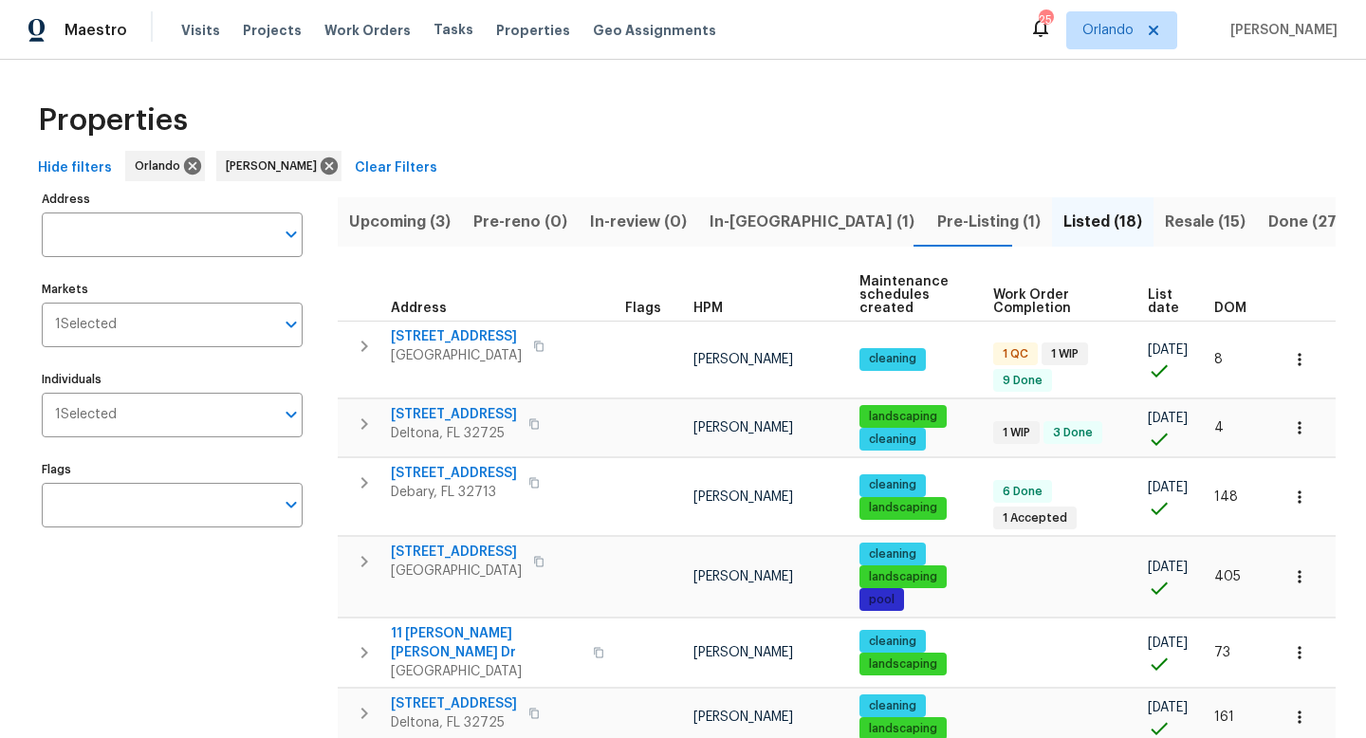
click at [672, 227] on span "Listed (18)" at bounding box center [1103, 222] width 79 height 27
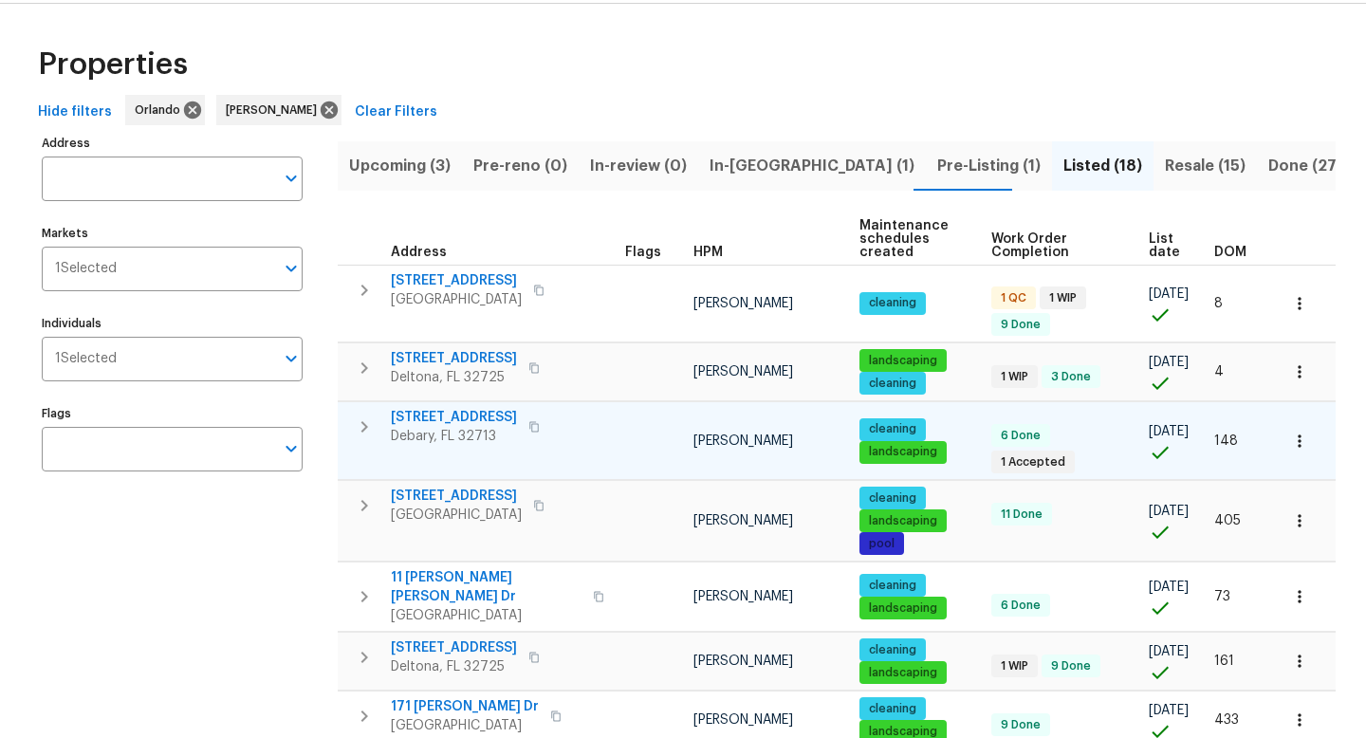
scroll to position [75, 0]
